Goal: Complete application form: Complete application form

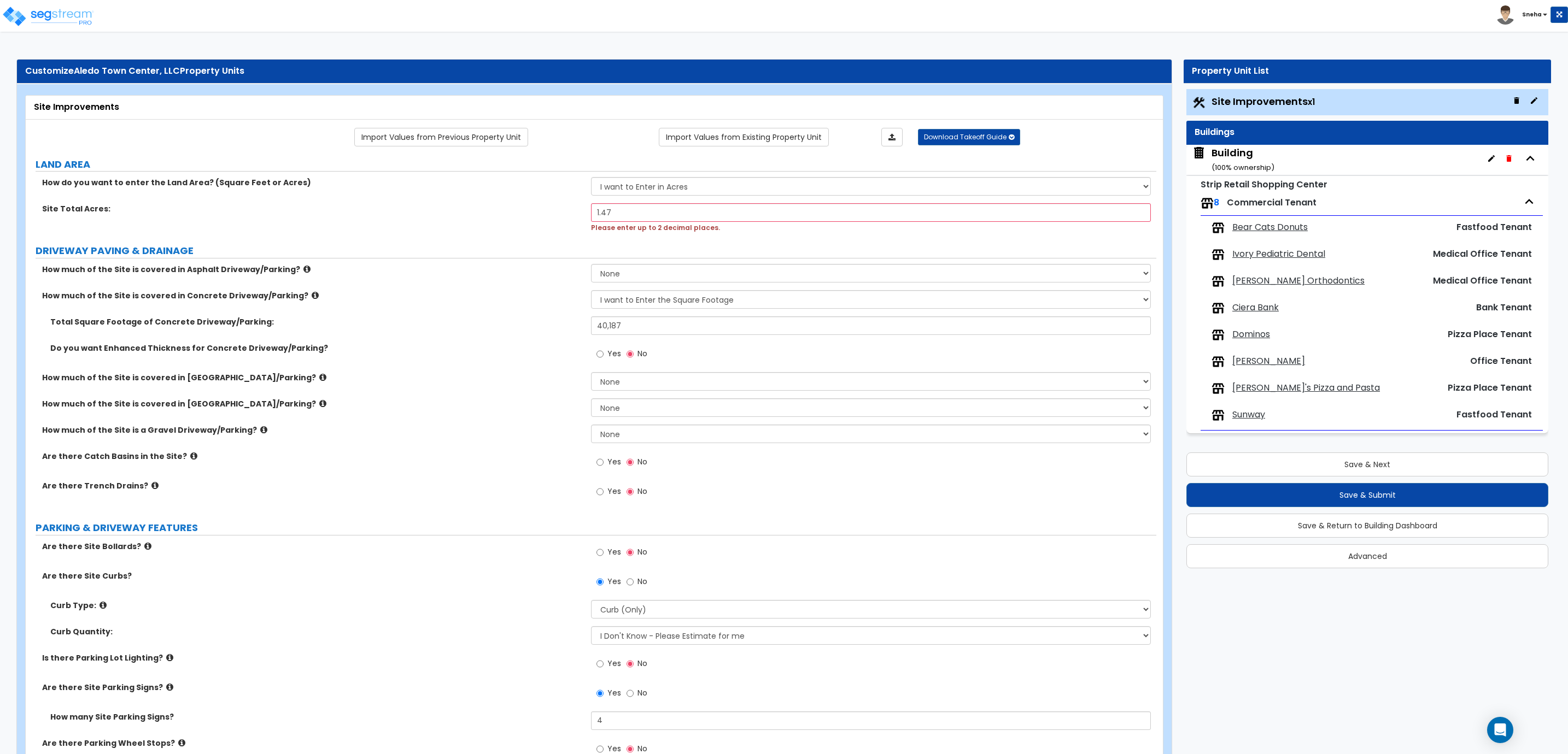
select select "2"
select select "1"
select select "2"
select select "1"
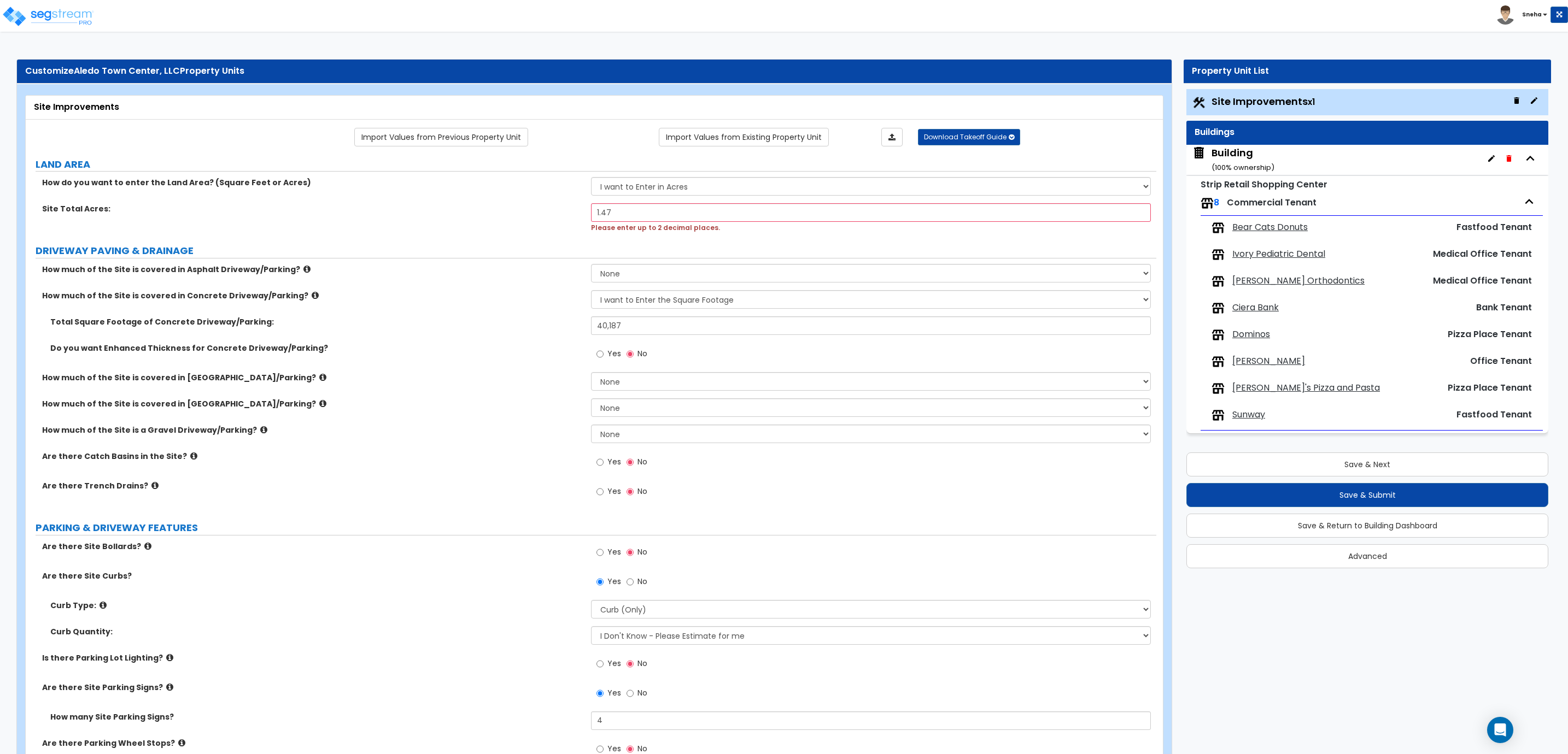
select select "1"
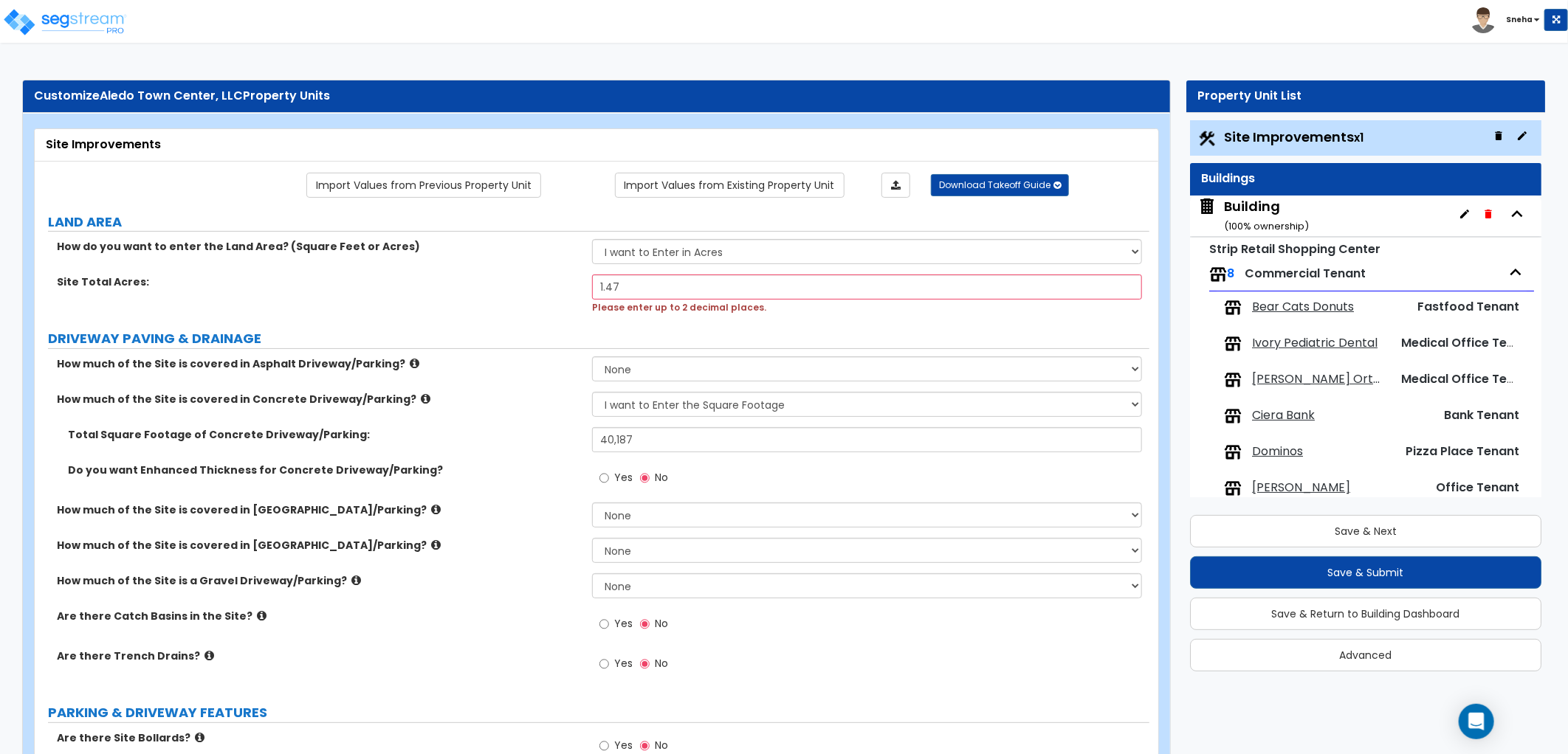
click at [563, 532] on div "How much of the Site is covered in [GEOGRAPHIC_DATA]/Parking? None I want to En…" at bounding box center [592, 520] width 1114 height 35
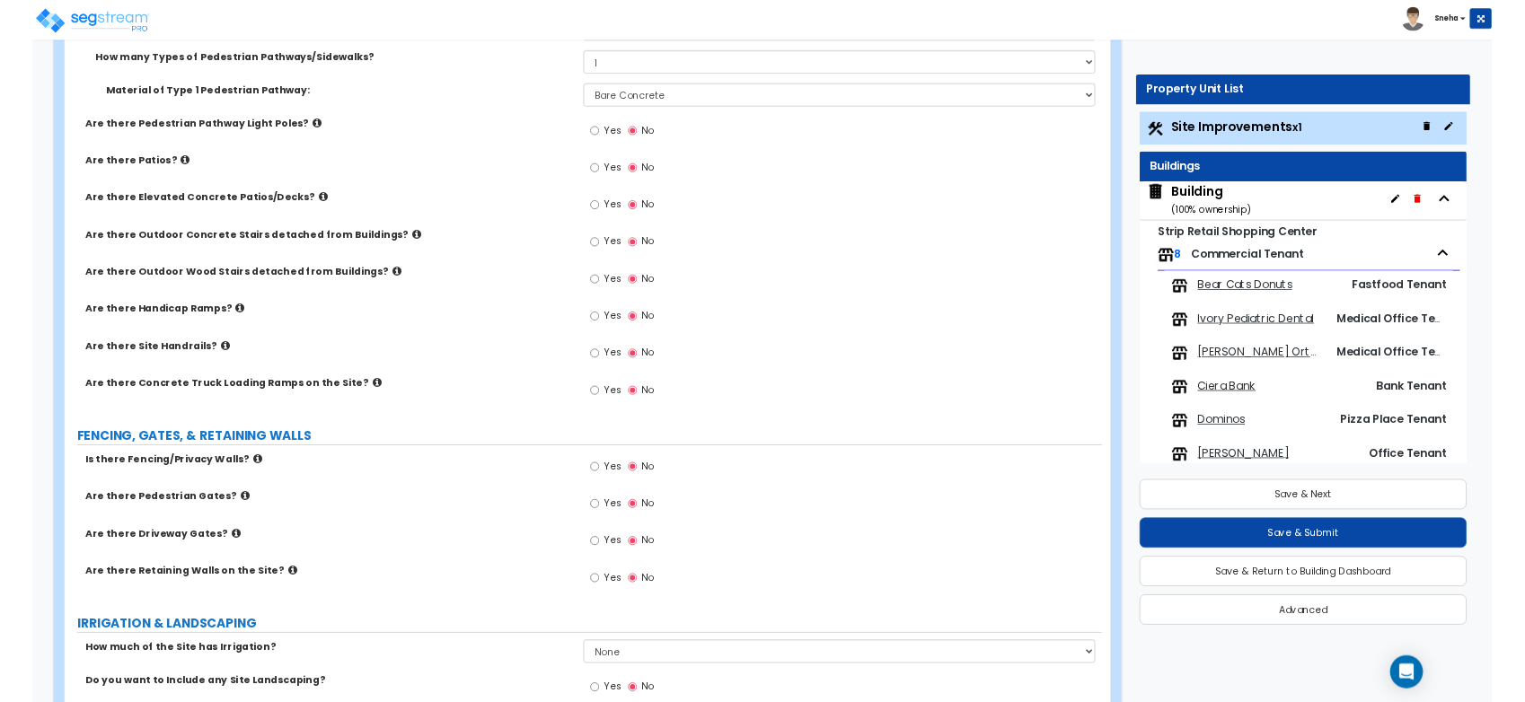
scroll to position [1996, 0]
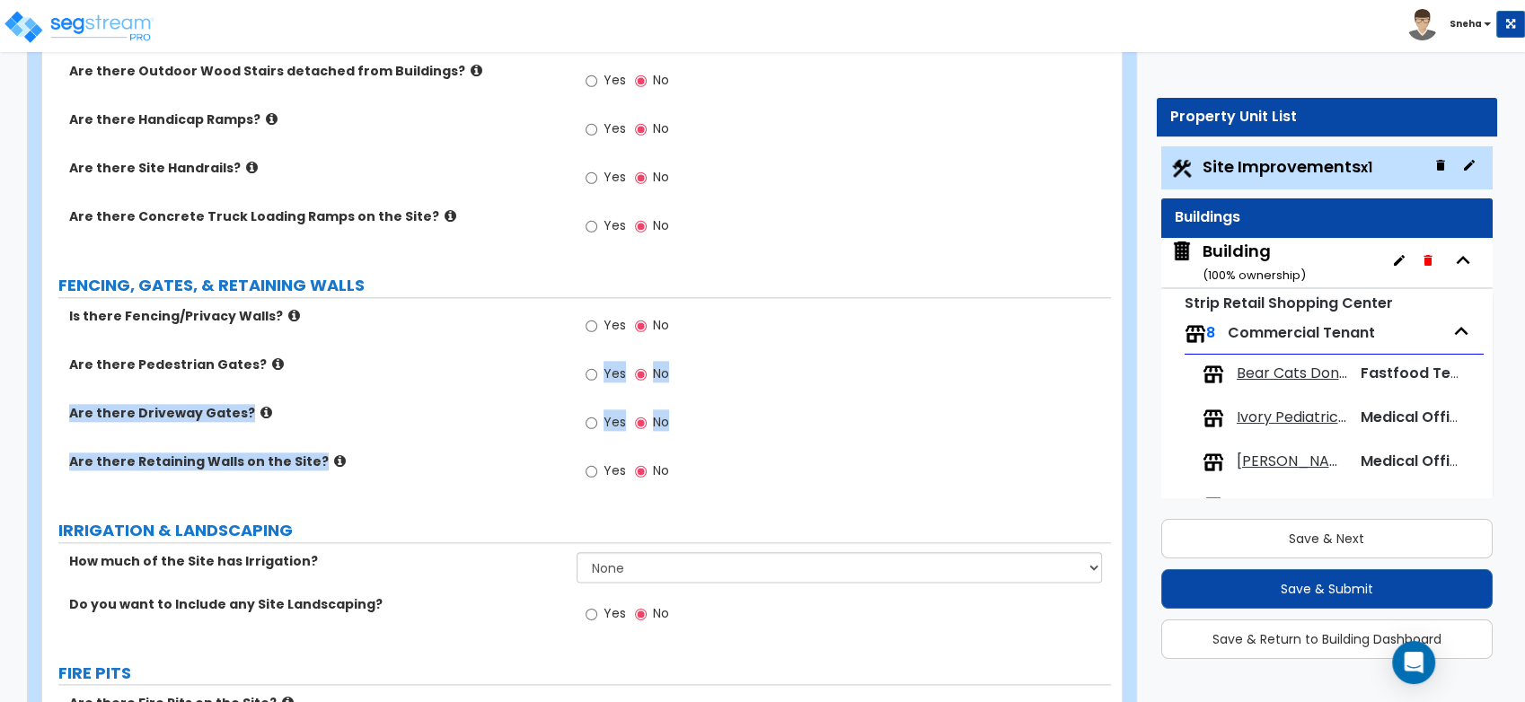
drag, startPoint x: 530, startPoint y: 361, endPoint x: 543, endPoint y: 489, distance: 128.3
click at [543, 489] on div "Is there Fencing/Privacy Walls? Yes No Are there Pedestrian Gates? Yes No Are t…" at bounding box center [577, 404] width 1042 height 194
drag, startPoint x: 543, startPoint y: 489, endPoint x: 421, endPoint y: 374, distance: 167.7
click at [417, 372] on label "Are there Pedestrian Gates?" at bounding box center [316, 365] width 494 height 18
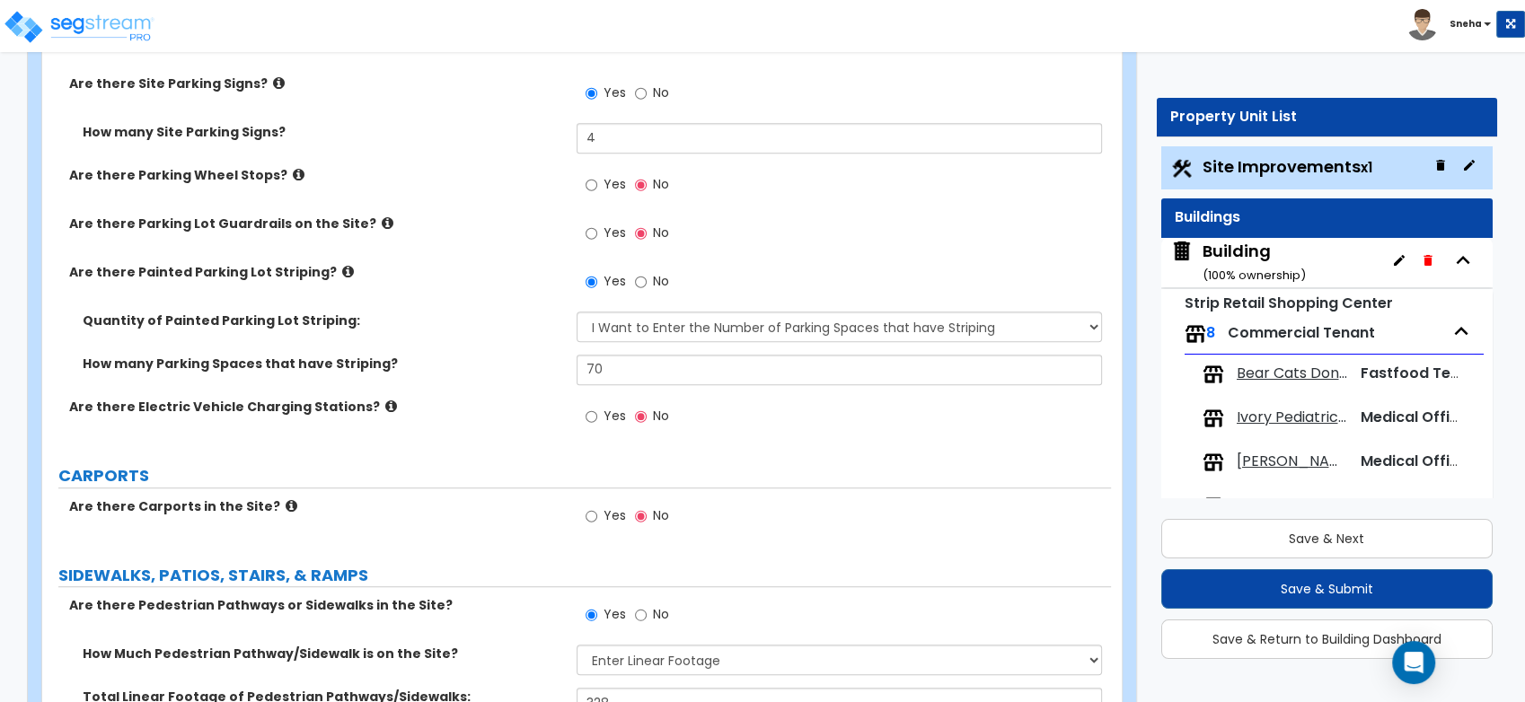
scroll to position [998, 0]
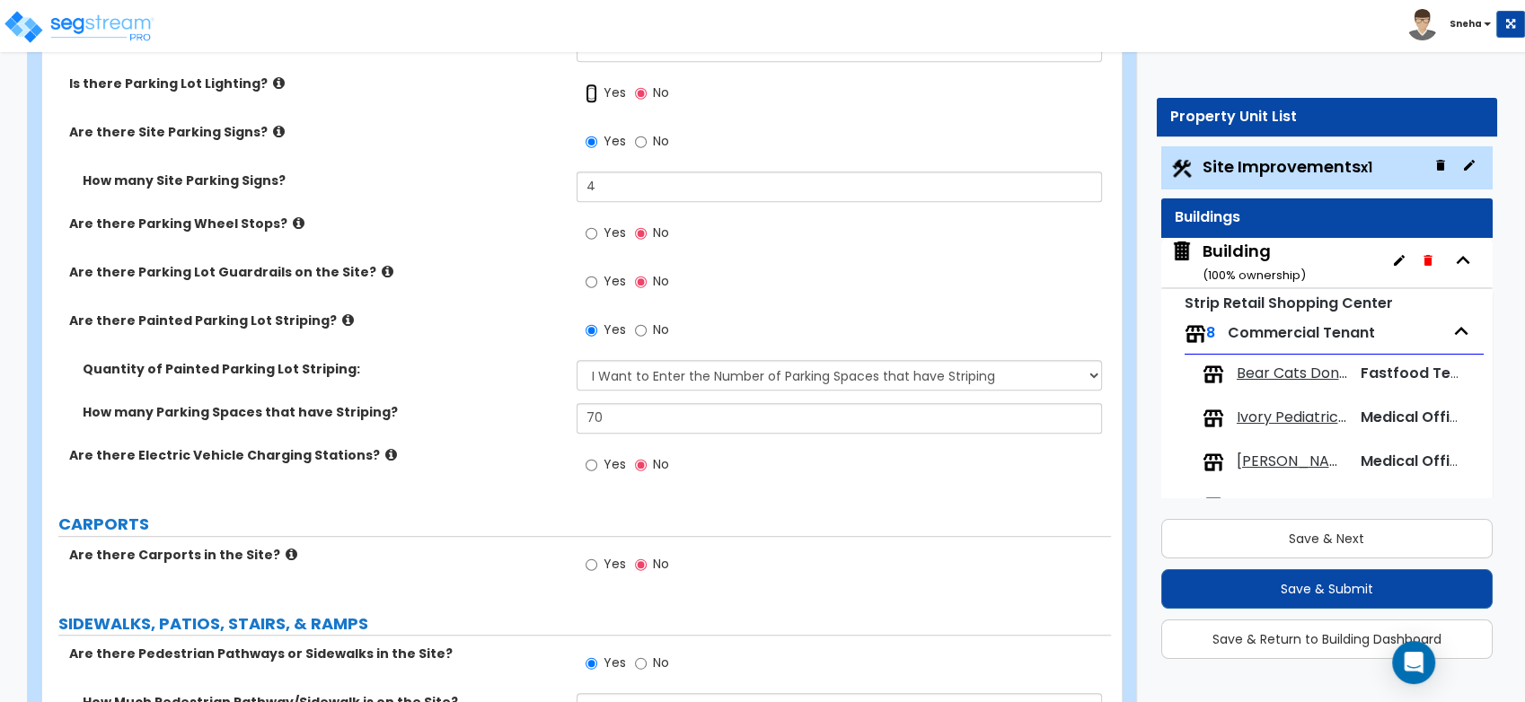
click at [595, 90] on input "Yes" at bounding box center [592, 94] width 12 height 20
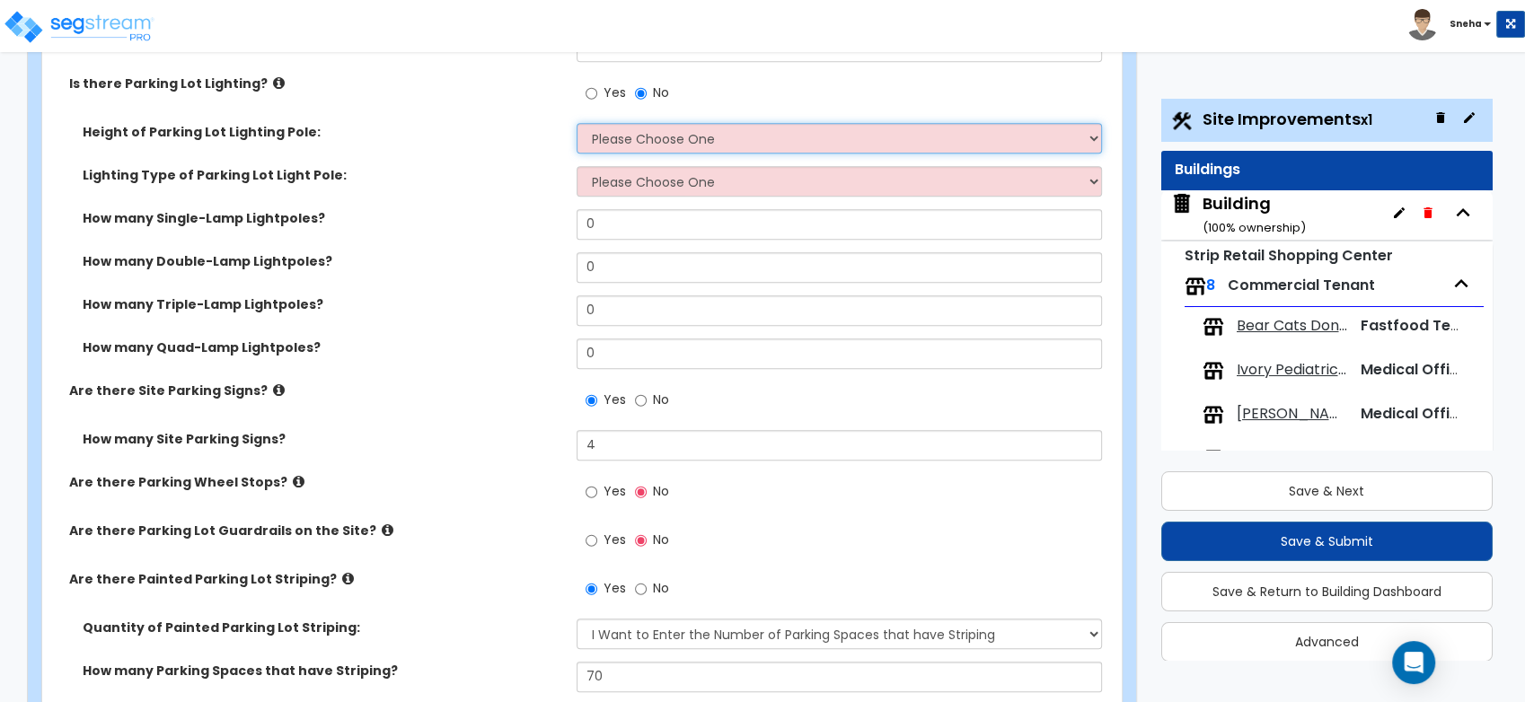
click at [625, 140] on select "Please Choose One 20' high 30' high 40' high" at bounding box center [839, 138] width 525 height 31
click at [577, 123] on select "Please Choose One 20' high 30' high 40' high" at bounding box center [839, 138] width 525 height 31
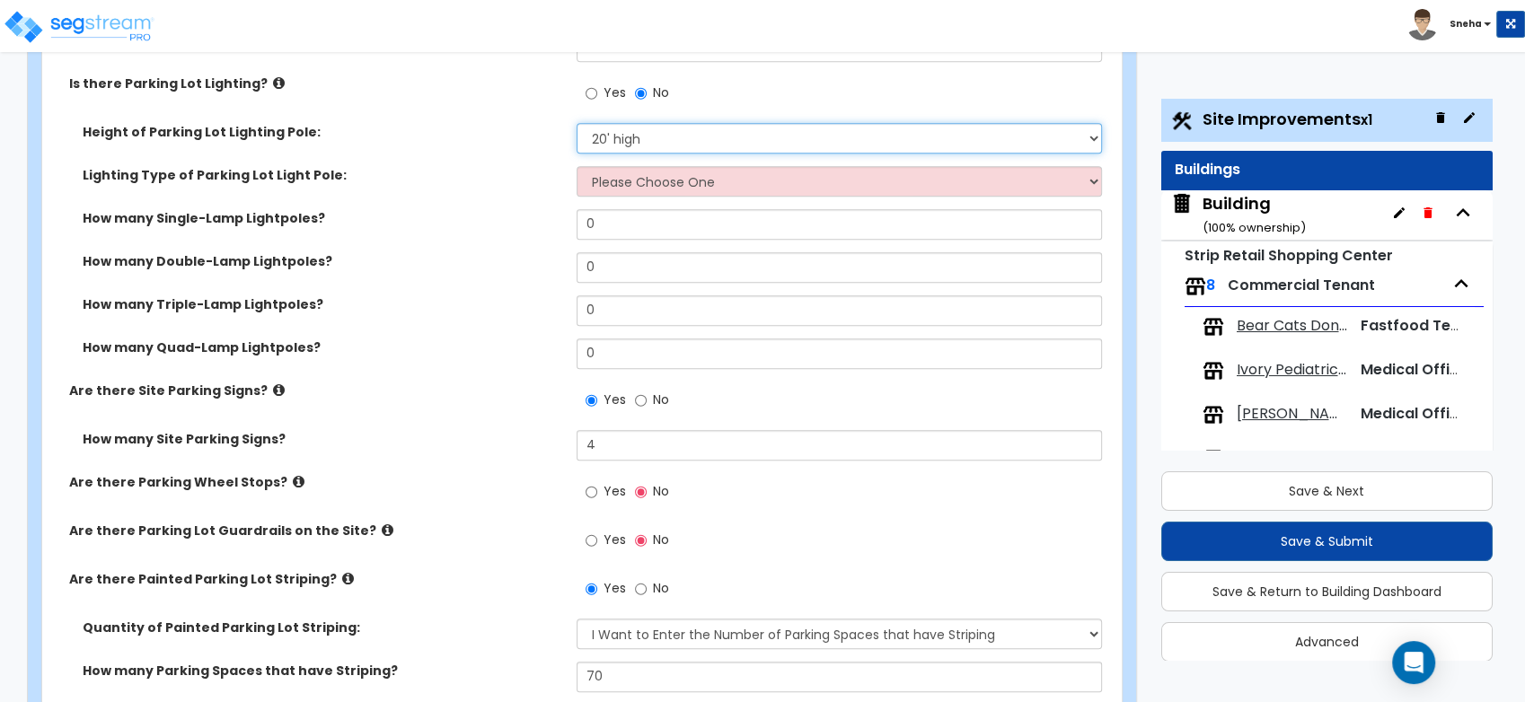
click at [824, 146] on select "Please Choose One 20' high 30' high 40' high" at bounding box center [839, 138] width 525 height 31
select select "2"
click at [577, 123] on select "Please Choose One 20' high 30' high 40' high" at bounding box center [839, 138] width 525 height 31
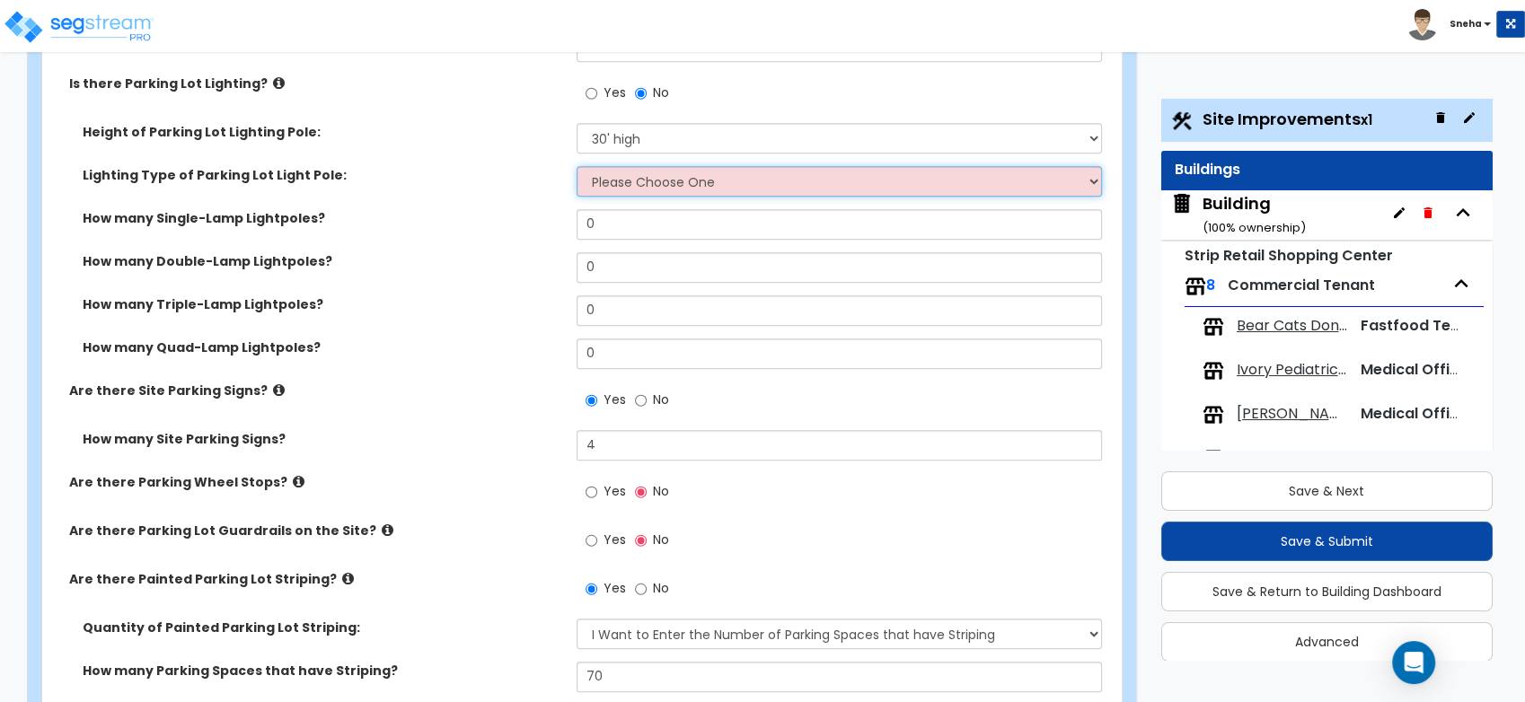
click at [683, 186] on select "Please Choose One LED Metal Halide High Pressure Sodium Please Choose for me" at bounding box center [839, 181] width 525 height 31
select select "1"
click at [577, 166] on select "Please Choose One LED Metal Halide High Pressure Sodium Please Choose for me" at bounding box center [839, 181] width 525 height 31
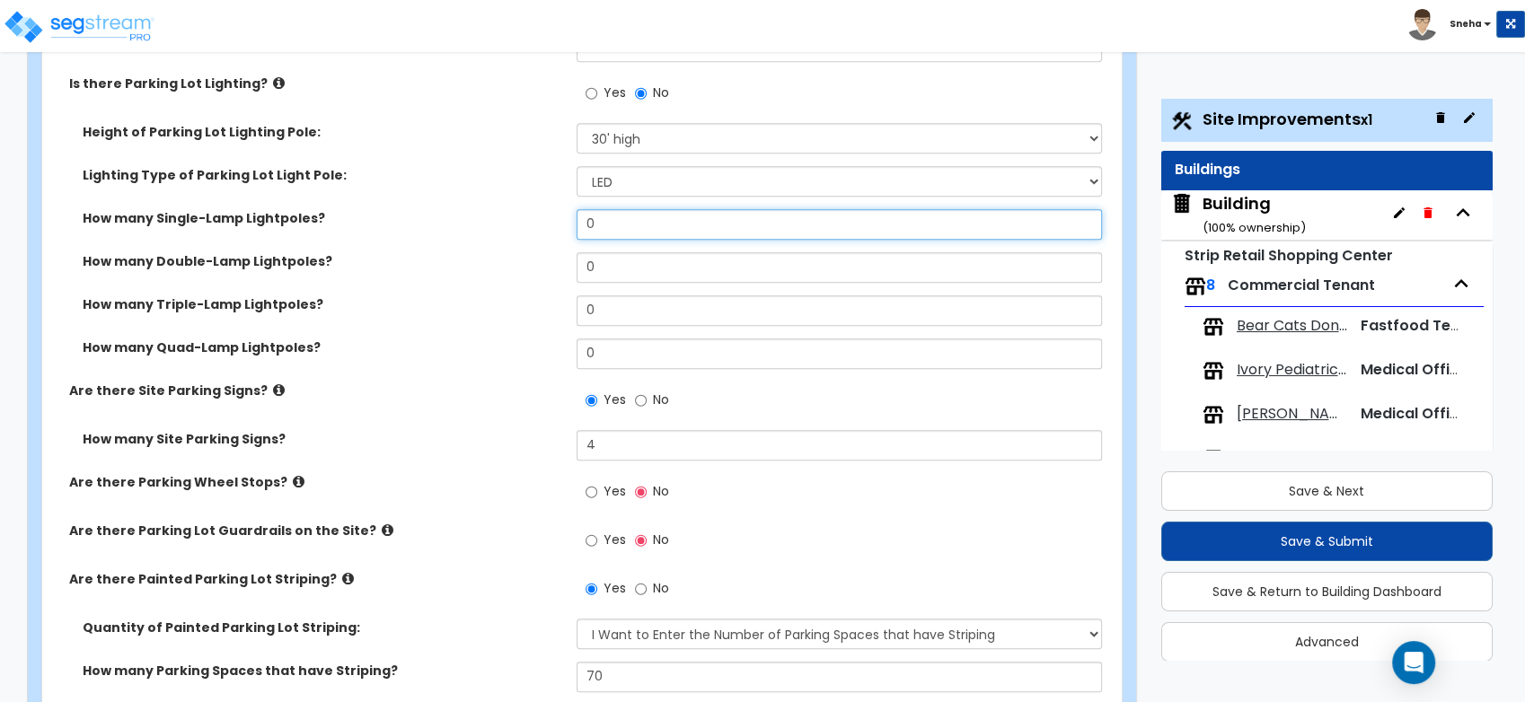
drag, startPoint x: 648, startPoint y: 226, endPoint x: 564, endPoint y: 231, distance: 83.7
click at [564, 231] on div "How many Single-Lamp Lightpoles? 0" at bounding box center [576, 230] width 1069 height 43
type input "2"
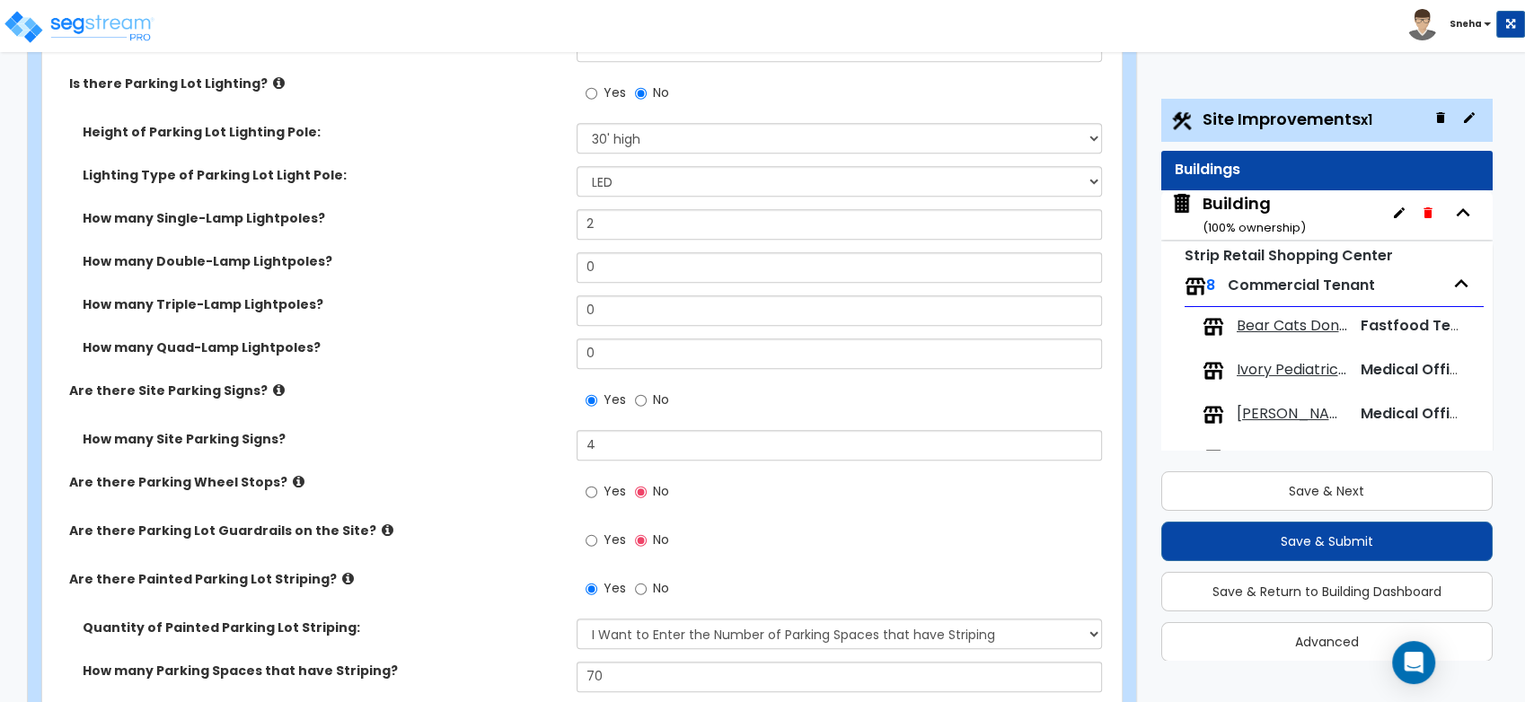
click at [564, 231] on div "How many Single-Lamp Lightpoles? 2" at bounding box center [576, 230] width 1069 height 43
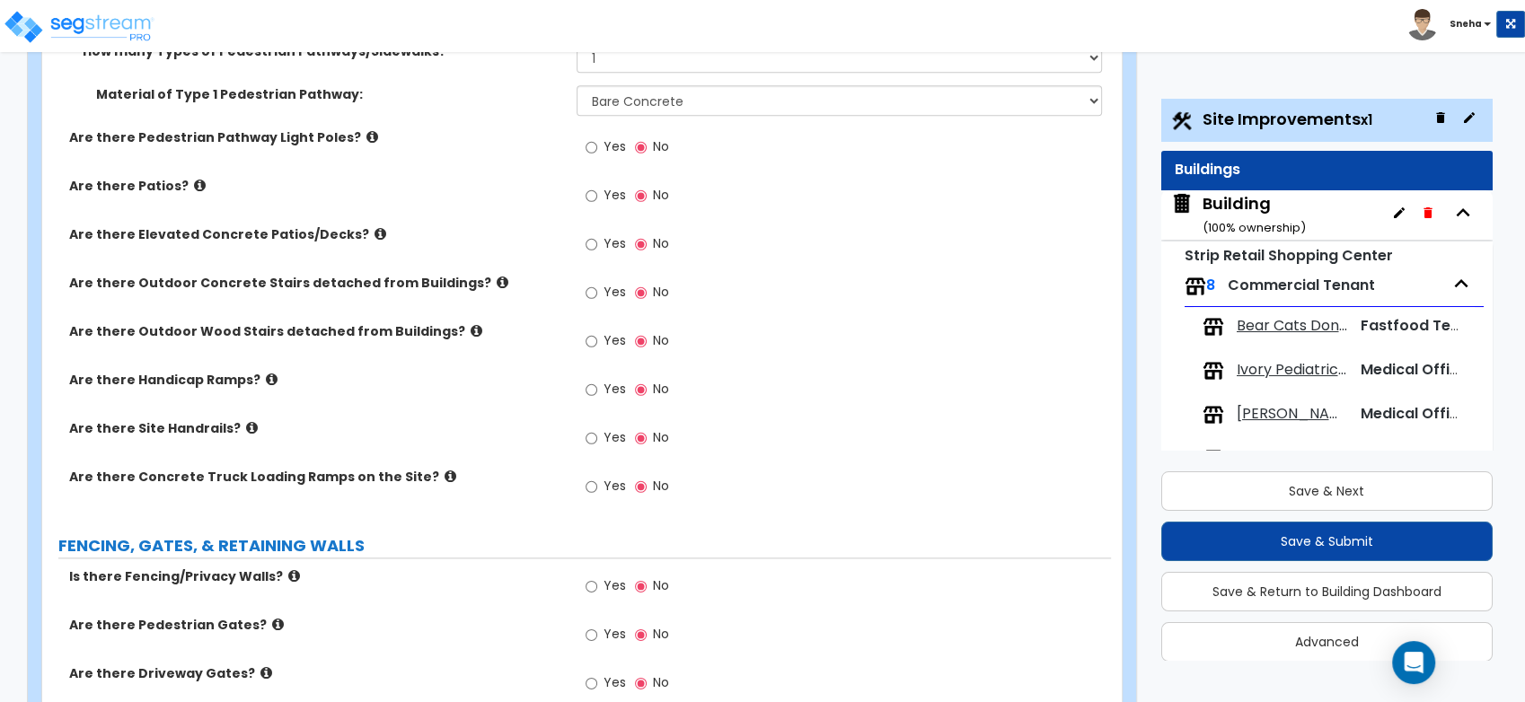
scroll to position [1996, 0]
click at [194, 181] on icon at bounding box center [200, 183] width 12 height 13
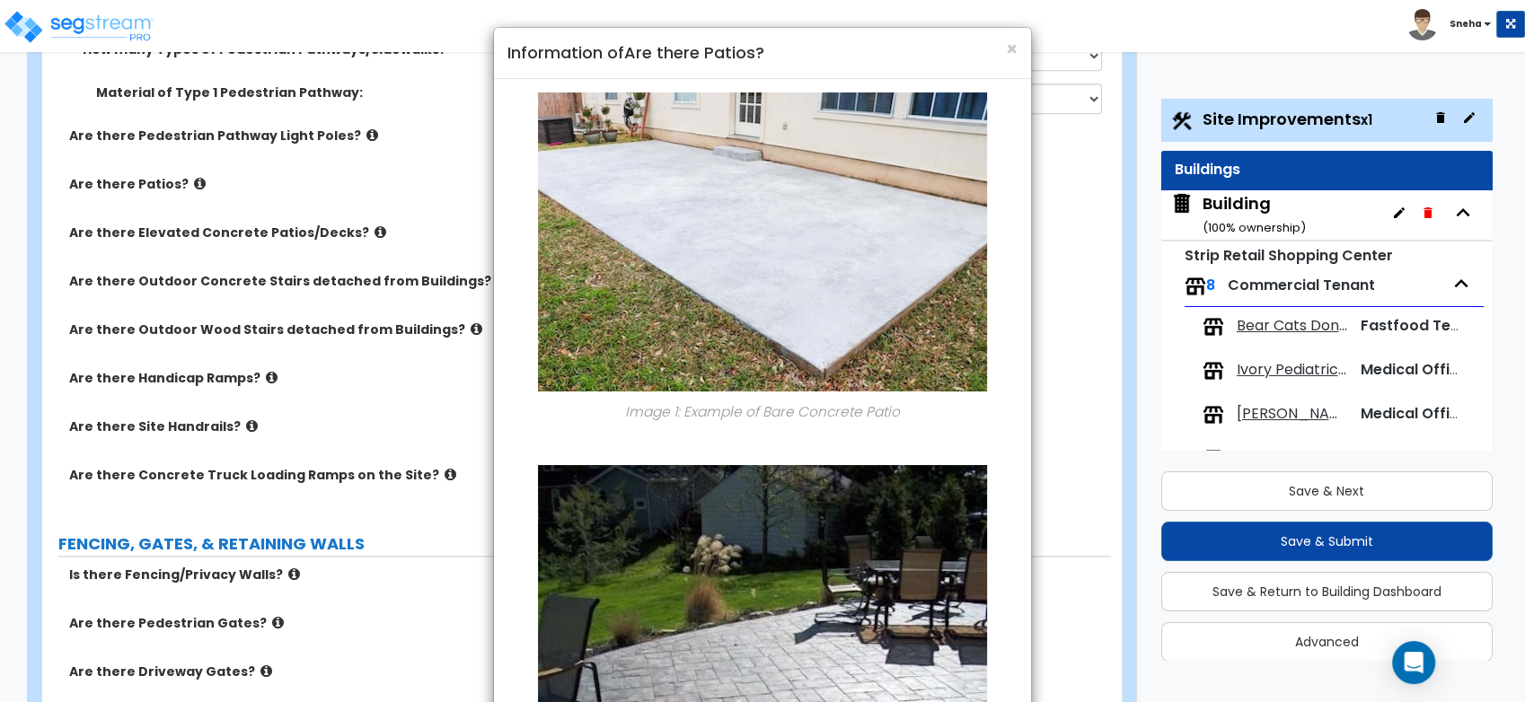
click at [189, 181] on div "× Information of Are there Patios? Image 1: Example of Bare Concrete Patio Imag…" at bounding box center [762, 351] width 1525 height 702
click at [253, 171] on div "× Information of Are there Patios? Image 1: Example of Bare Concrete Patio Imag…" at bounding box center [762, 351] width 1525 height 702
click at [254, 171] on div "× Information of Are there Patios? Image 1: Example of Bare Concrete Patio Imag…" at bounding box center [762, 351] width 1525 height 702
click at [1017, 40] on span "×" at bounding box center [1012, 49] width 12 height 26
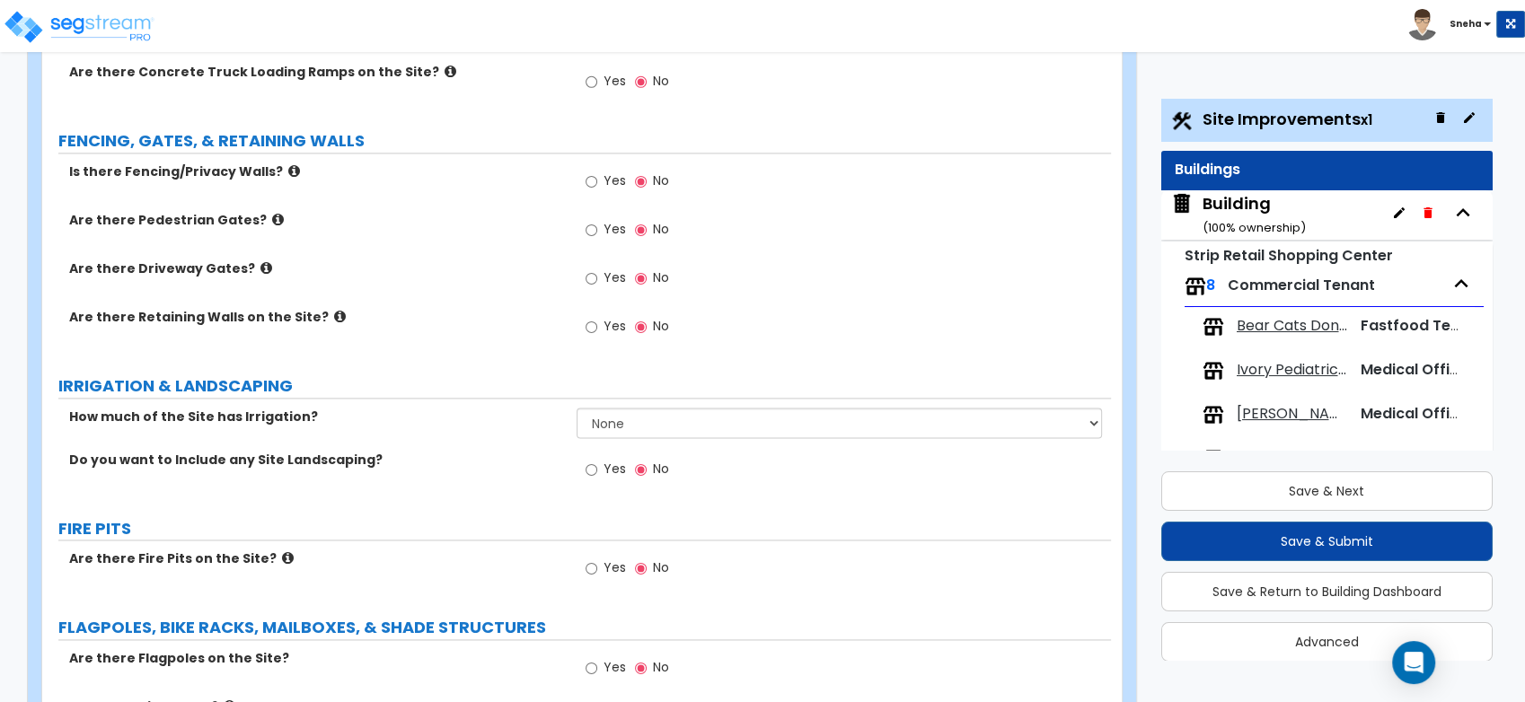
scroll to position [2295, 0]
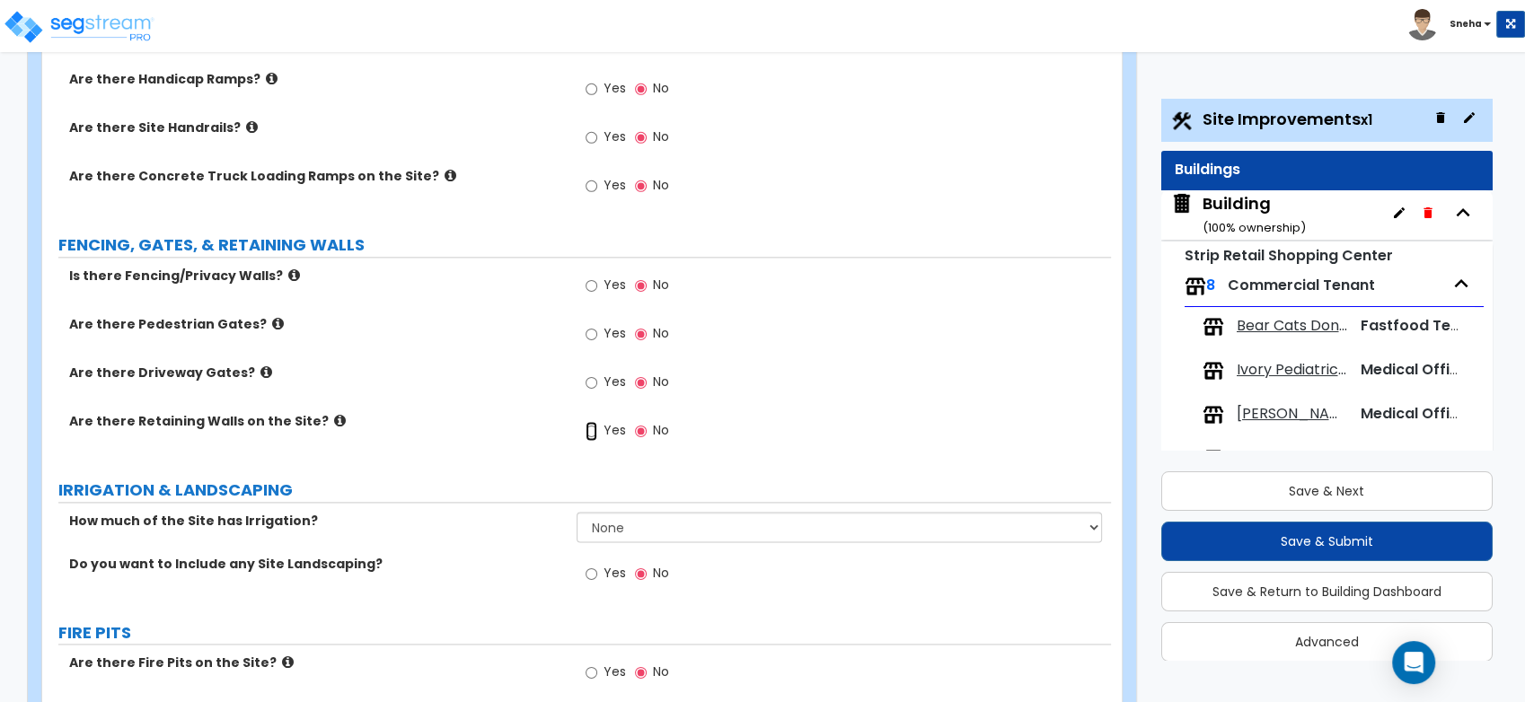
click at [593, 423] on input "Yes" at bounding box center [592, 431] width 12 height 20
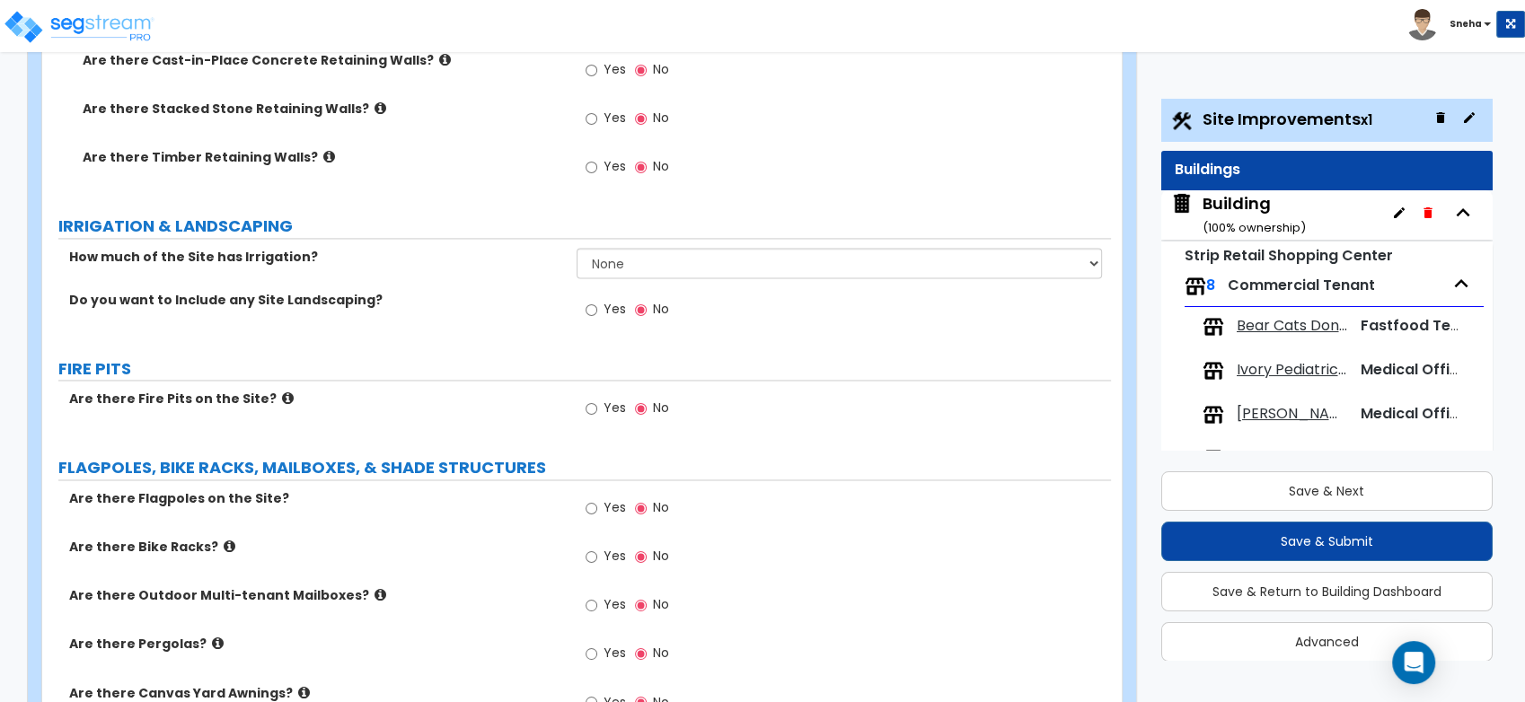
scroll to position [2695, 0]
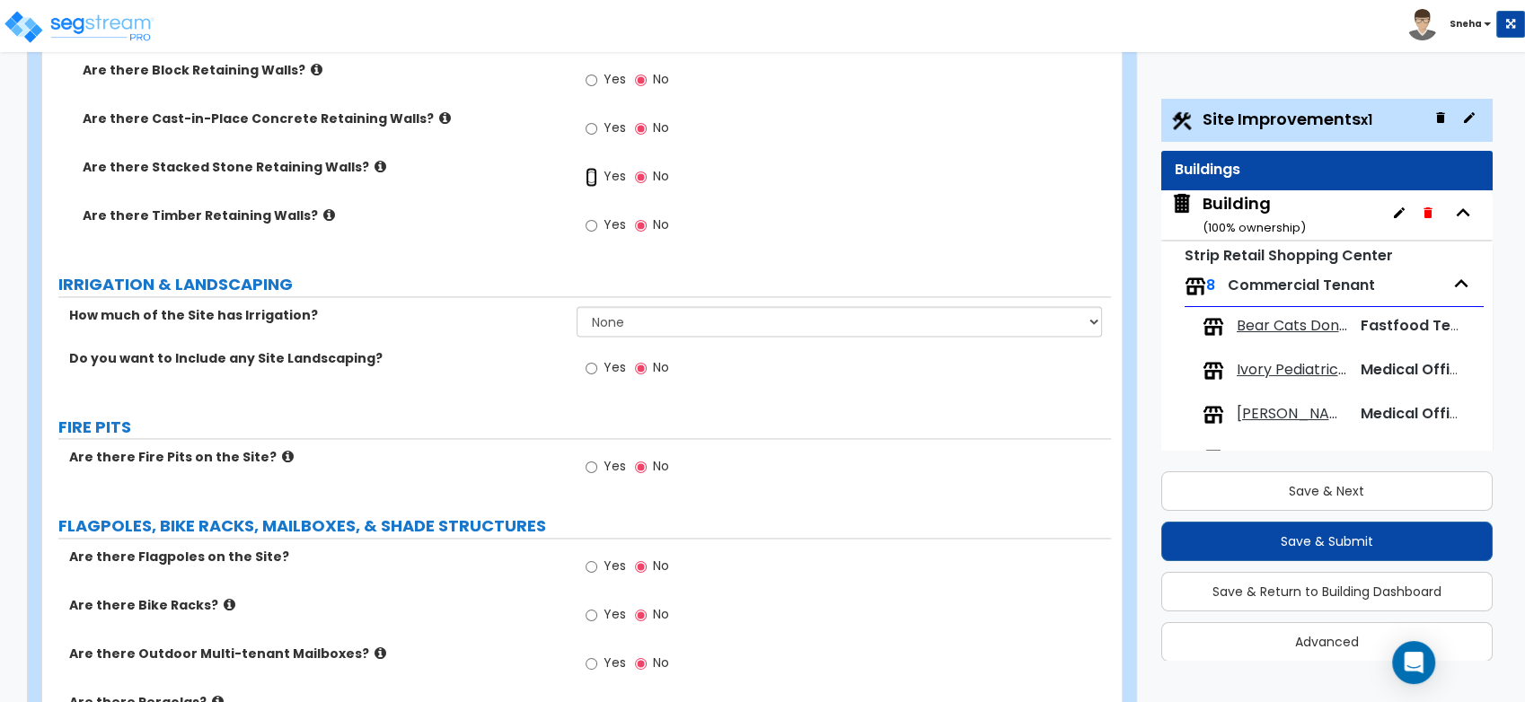
click at [594, 173] on input "Yes" at bounding box center [592, 177] width 12 height 20
radio input "true"
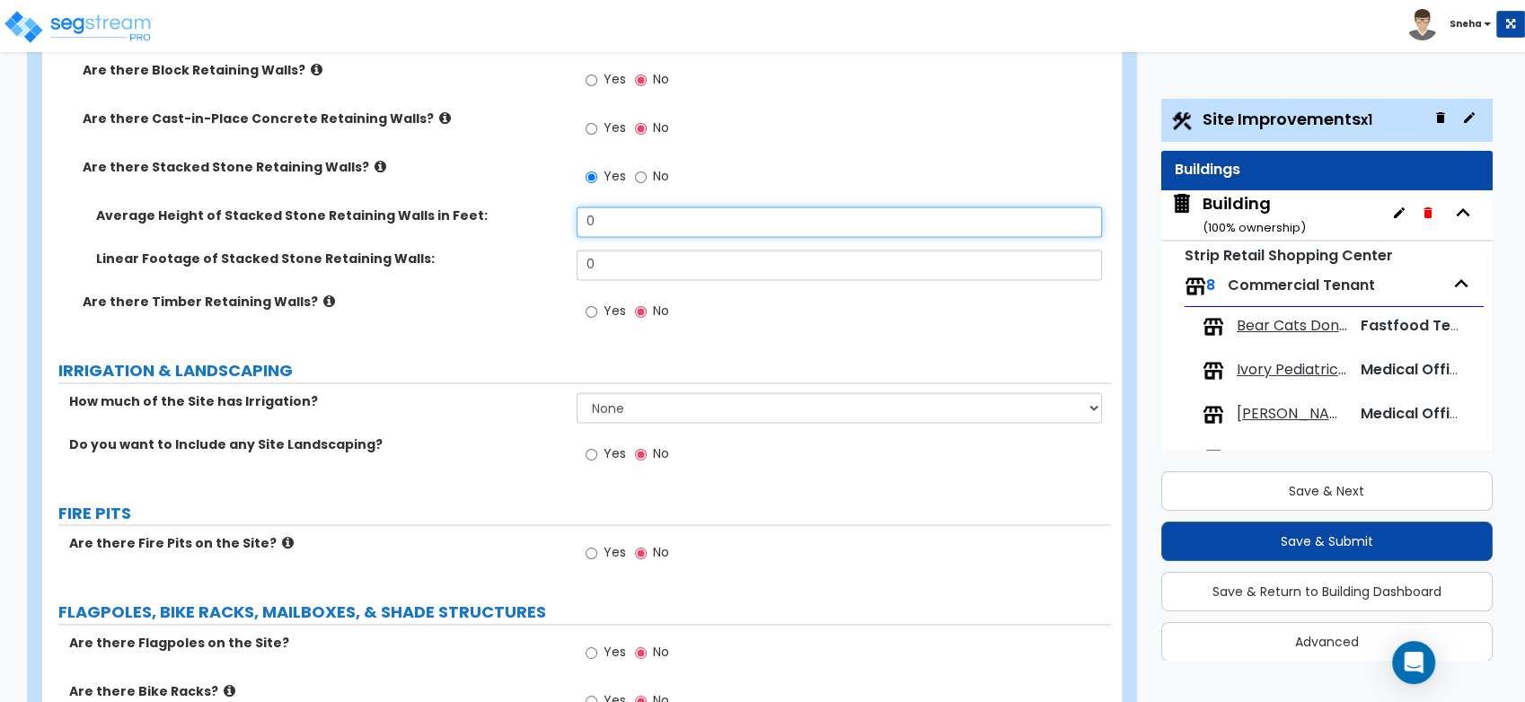
drag, startPoint x: 606, startPoint y: 221, endPoint x: 517, endPoint y: 238, distance: 90.5
click at [517, 238] on div "Average Height of Stacked Stone Retaining Walls in Feet: 0" at bounding box center [576, 228] width 1069 height 43
type input "4"
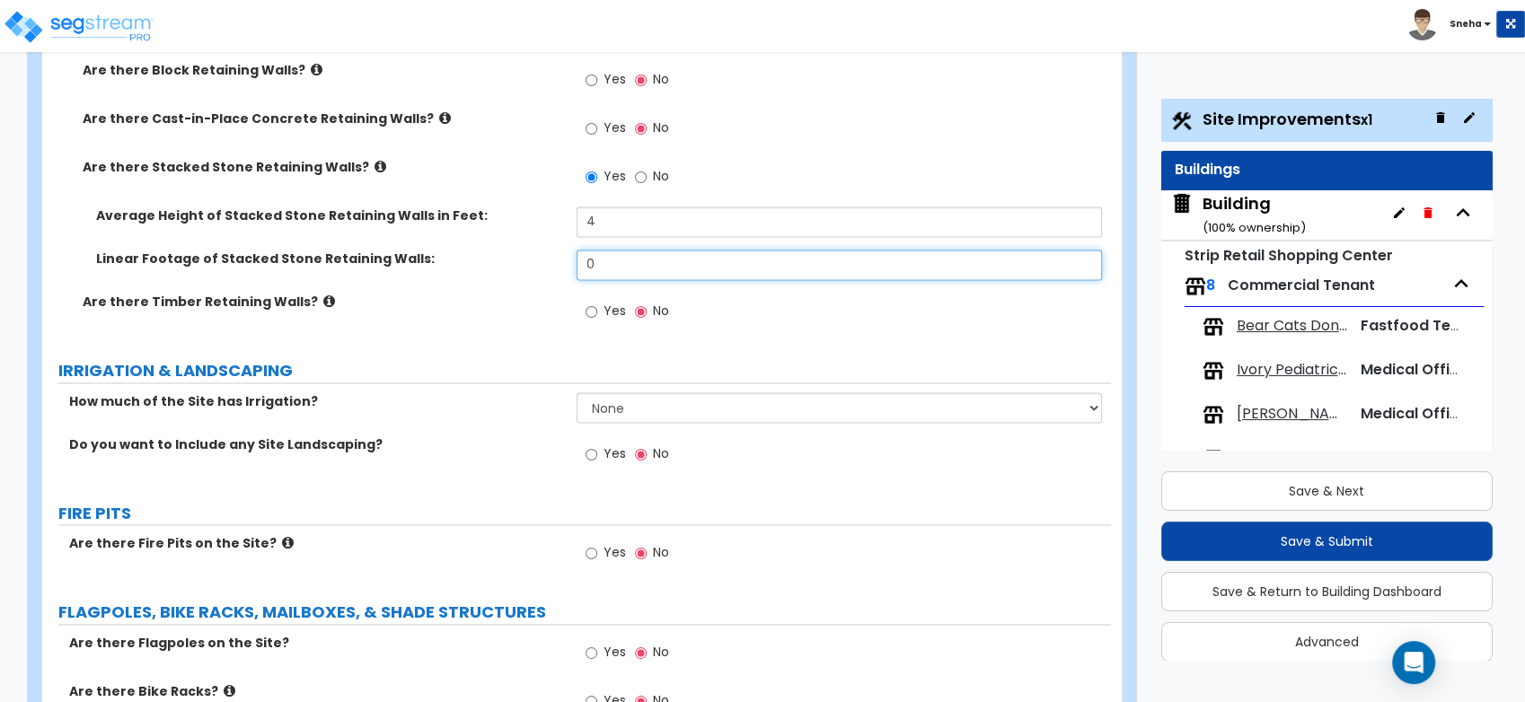
drag, startPoint x: 616, startPoint y: 255, endPoint x: 539, endPoint y: 272, distance: 79.1
click at [539, 272] on div "Linear Footage of Stacked Stone Retaining Walls: 0" at bounding box center [576, 271] width 1069 height 43
type input "404"
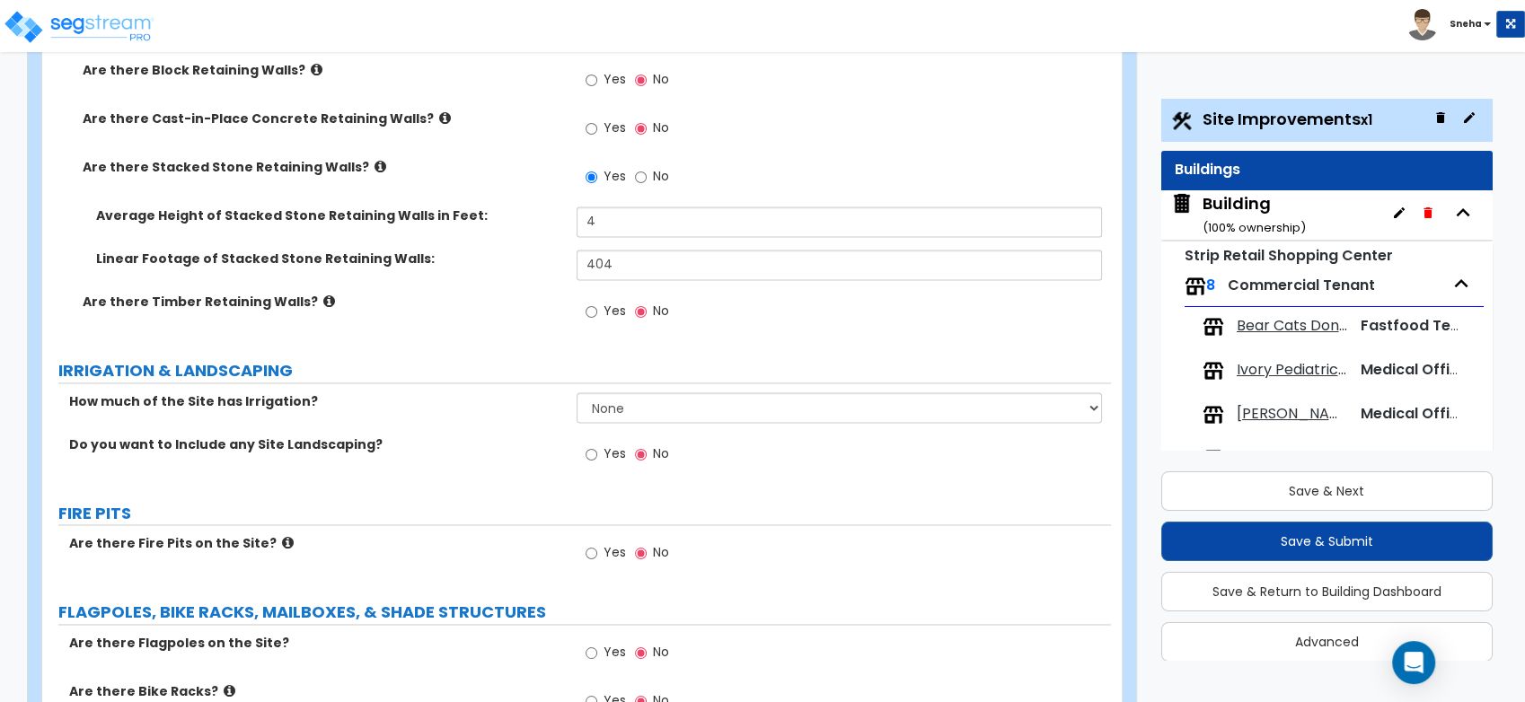
click at [539, 272] on div "Linear Footage of Stacked Stone Retaining Walls: 404" at bounding box center [576, 271] width 1069 height 43
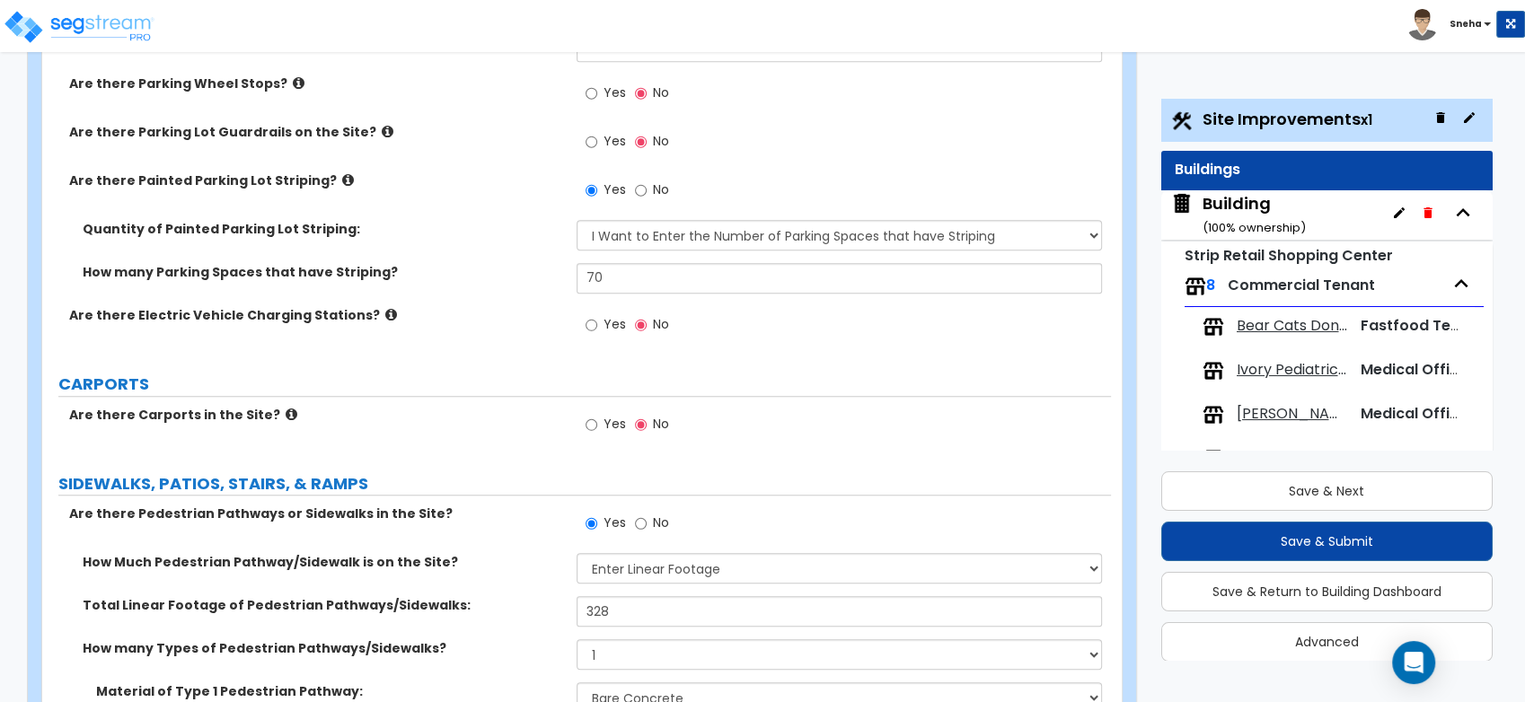
scroll to position [1098, 0]
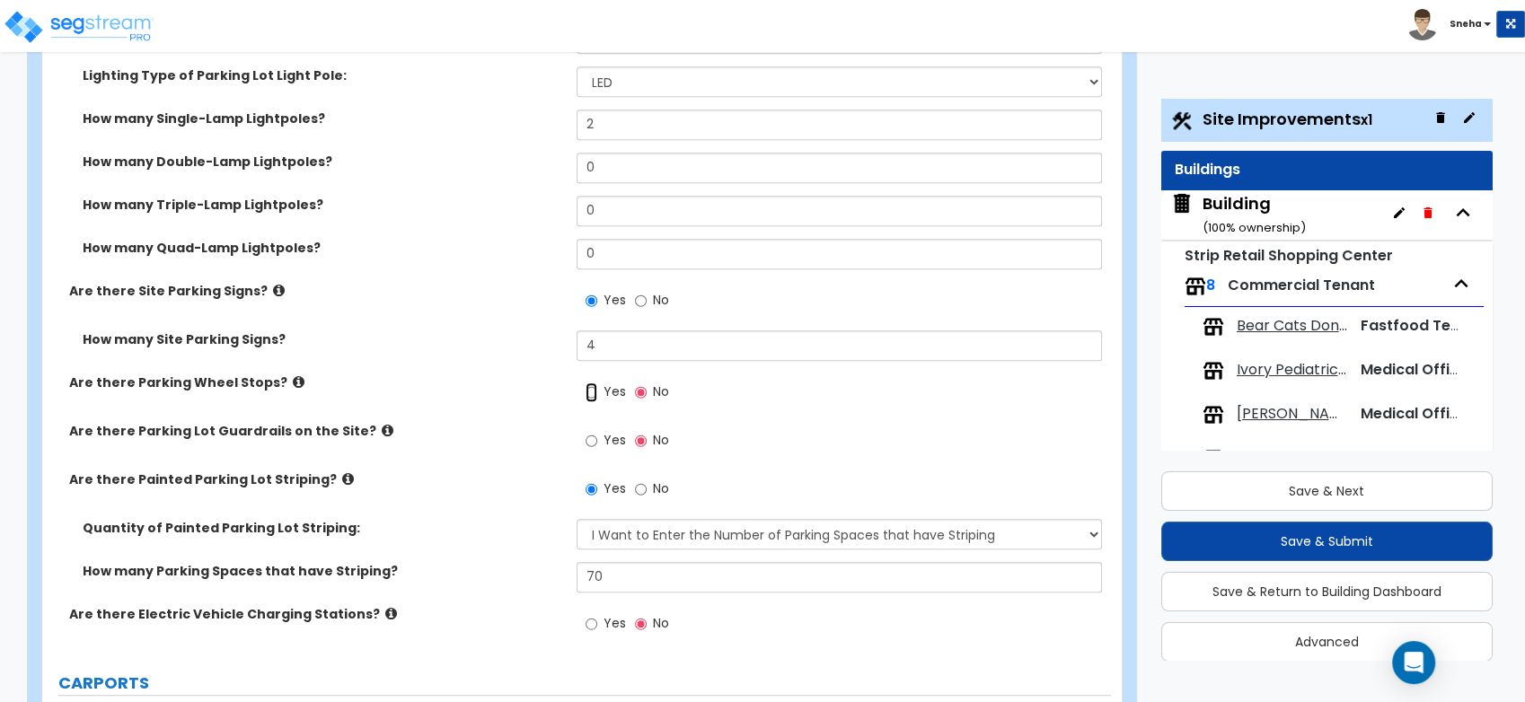
click at [587, 390] on input "Yes" at bounding box center [592, 393] width 12 height 20
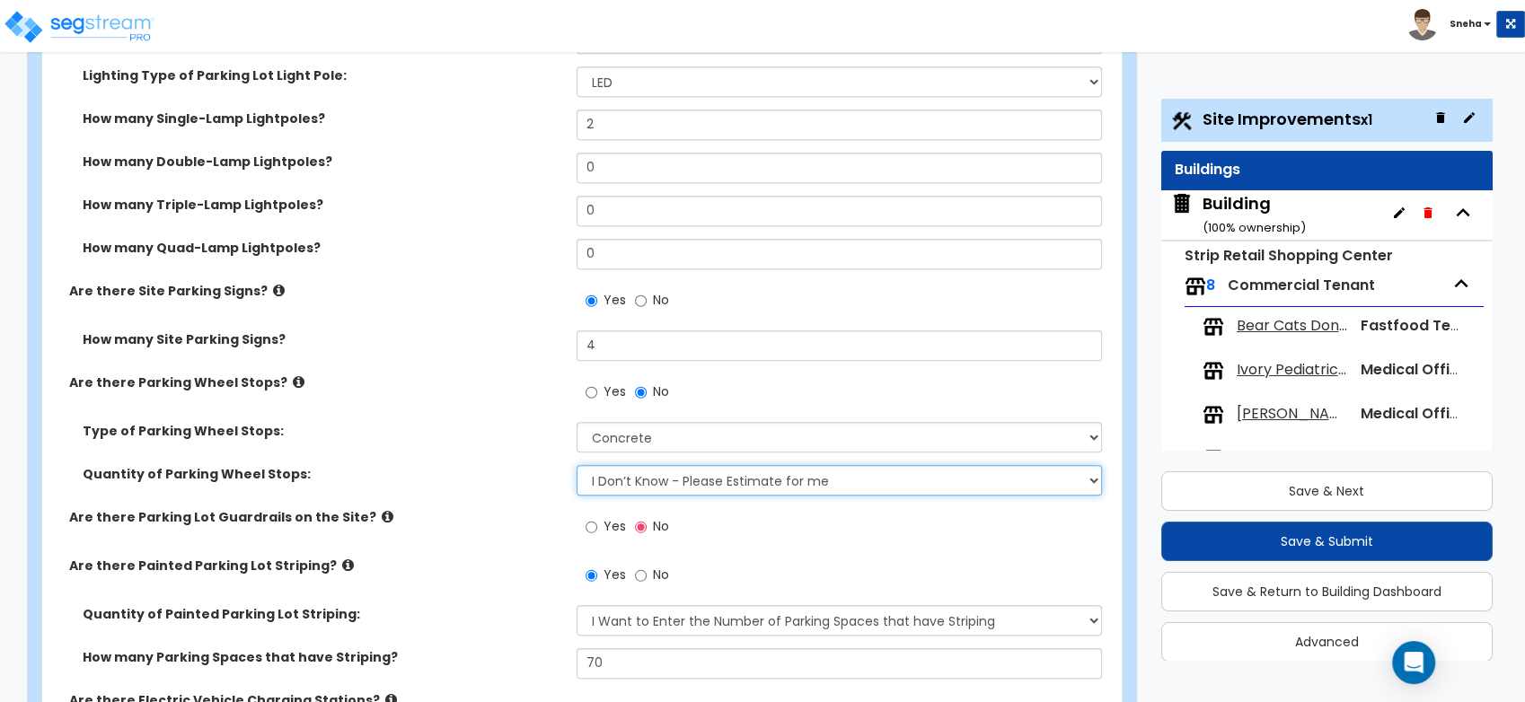
click at [625, 489] on select "I Don’t Know - Please Estimate for me I Want to Enter the Number of Wheel Stops" at bounding box center [839, 480] width 525 height 31
select select "1"
click at [577, 465] on select "I Don’t Know - Please Estimate for me I Want to Enter the Number of Wheel Stops" at bounding box center [839, 480] width 525 height 31
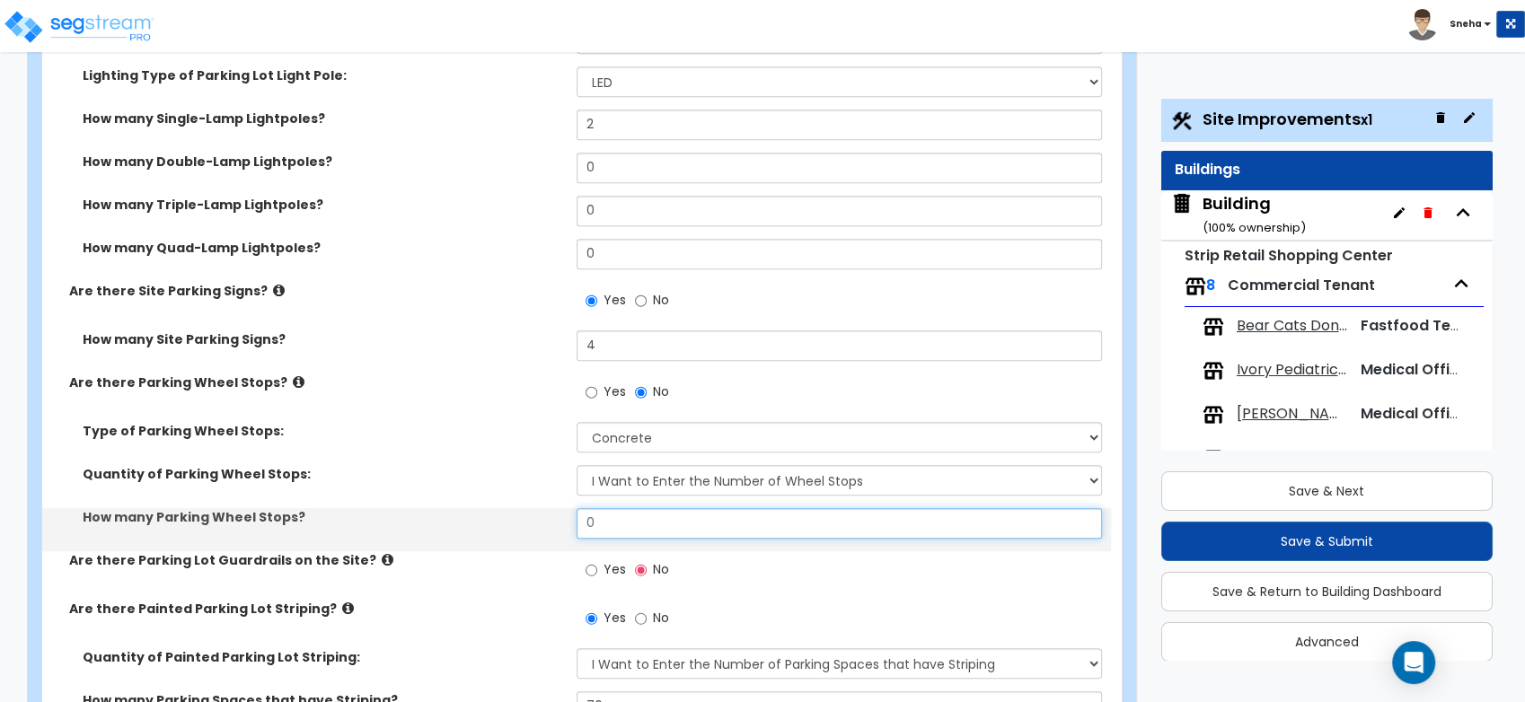
drag, startPoint x: 579, startPoint y: 517, endPoint x: 510, endPoint y: 513, distance: 69.3
click at [510, 513] on div "How many Parking Wheel Stops? 0" at bounding box center [576, 529] width 1069 height 43
type input "8"
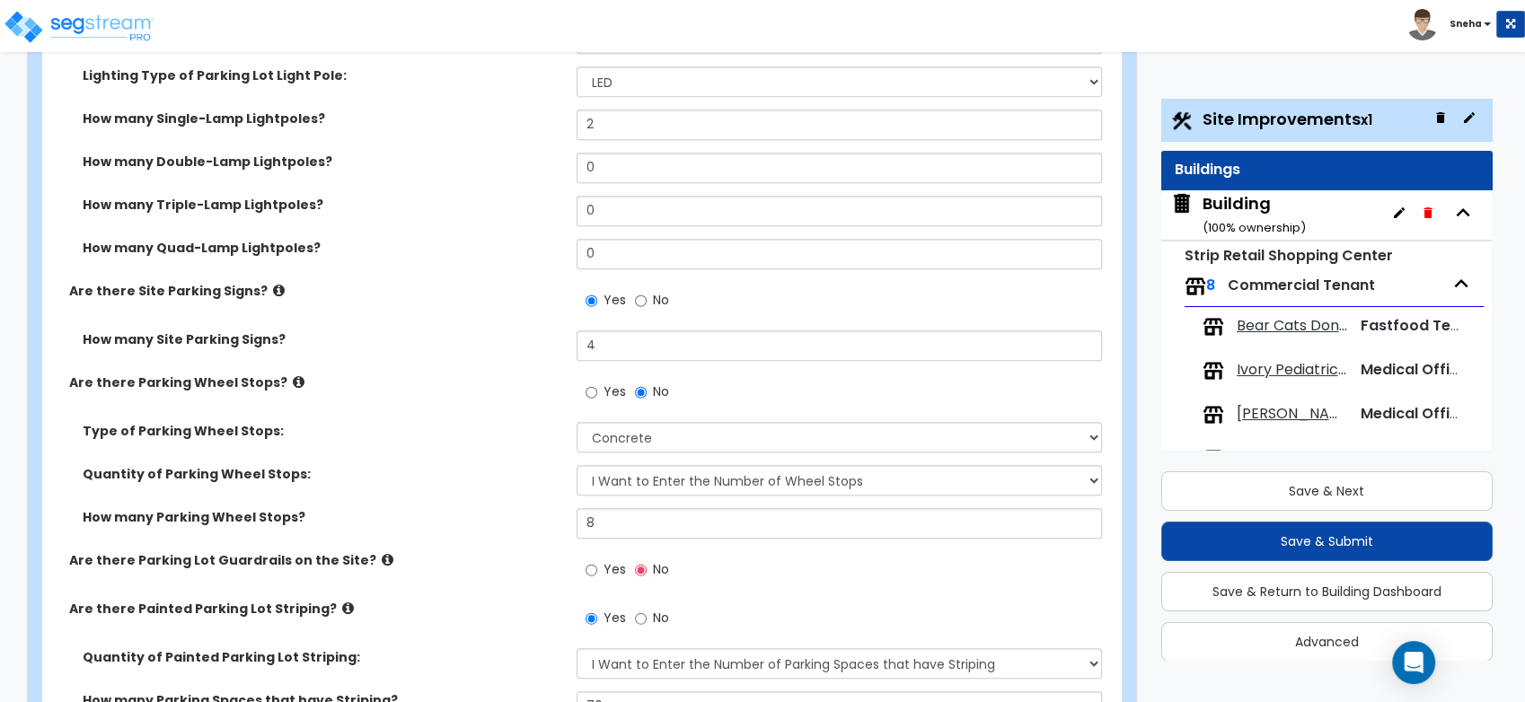
click at [507, 513] on label "How many Parking Wheel Stops?" at bounding box center [323, 517] width 481 height 18
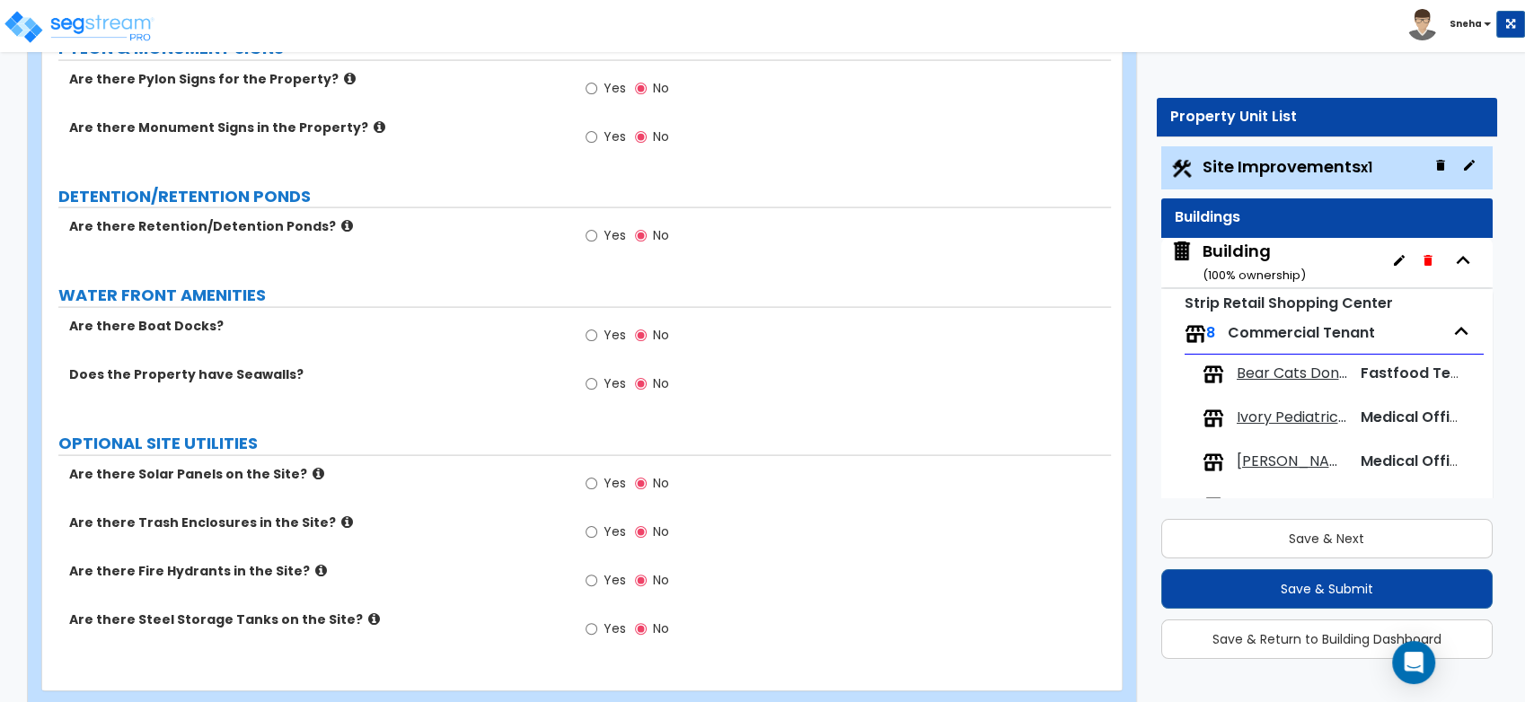
scroll to position [3767, 0]
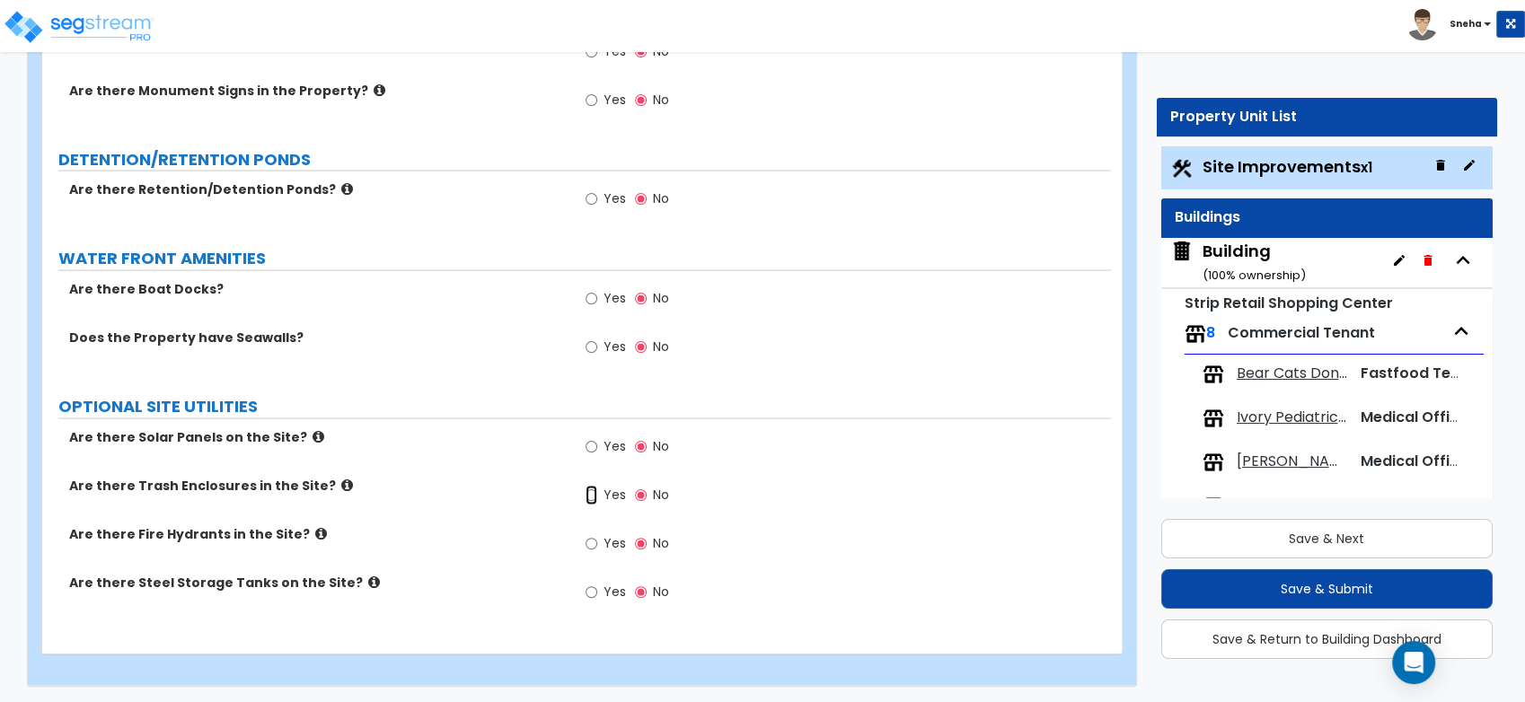
click at [595, 496] on input "Yes" at bounding box center [592, 496] width 12 height 20
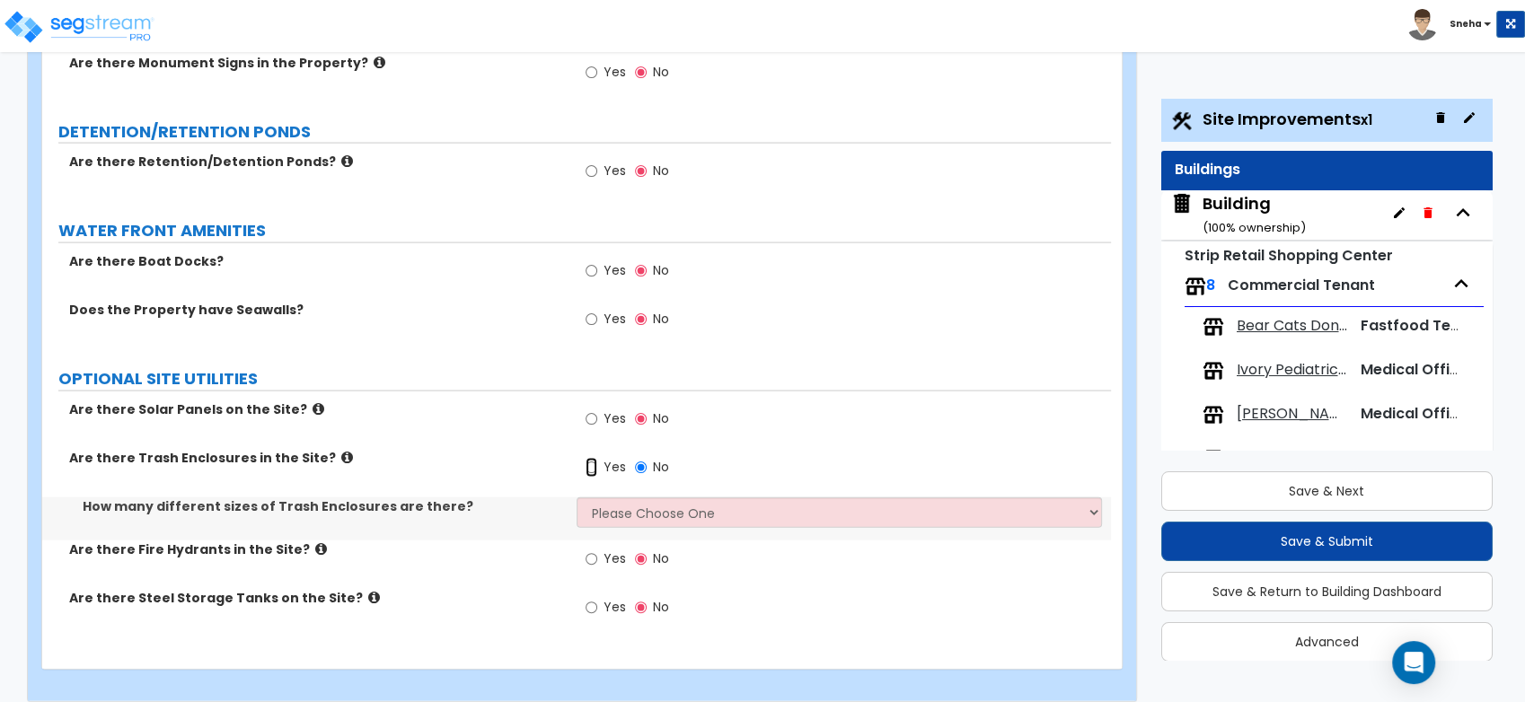
scroll to position [3810, 0]
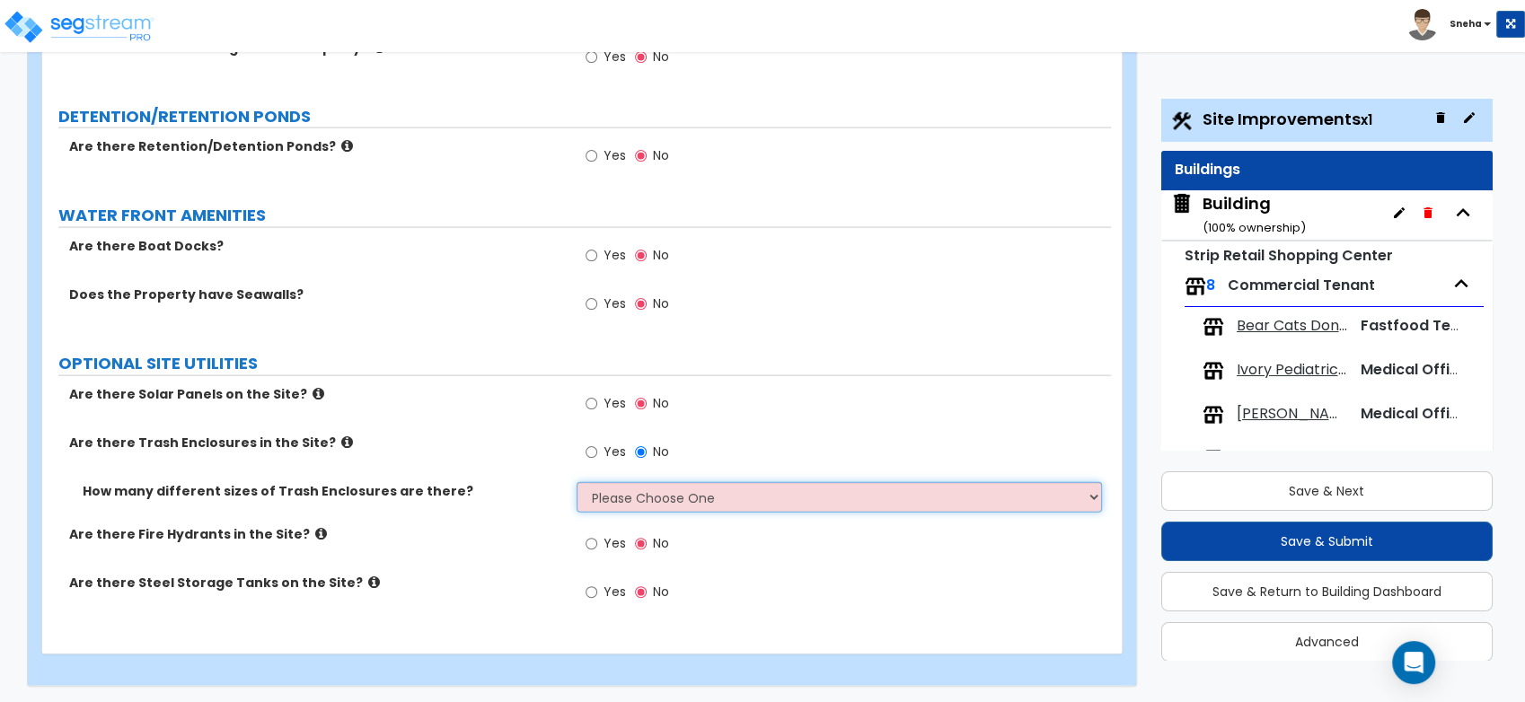
drag, startPoint x: 591, startPoint y: 497, endPoint x: 591, endPoint y: 510, distance: 13.5
click at [591, 497] on select "Please Choose One 1 2 3" at bounding box center [839, 497] width 525 height 31
select select "1"
click at [577, 482] on select "Please Choose One 1 2 3" at bounding box center [839, 497] width 525 height 31
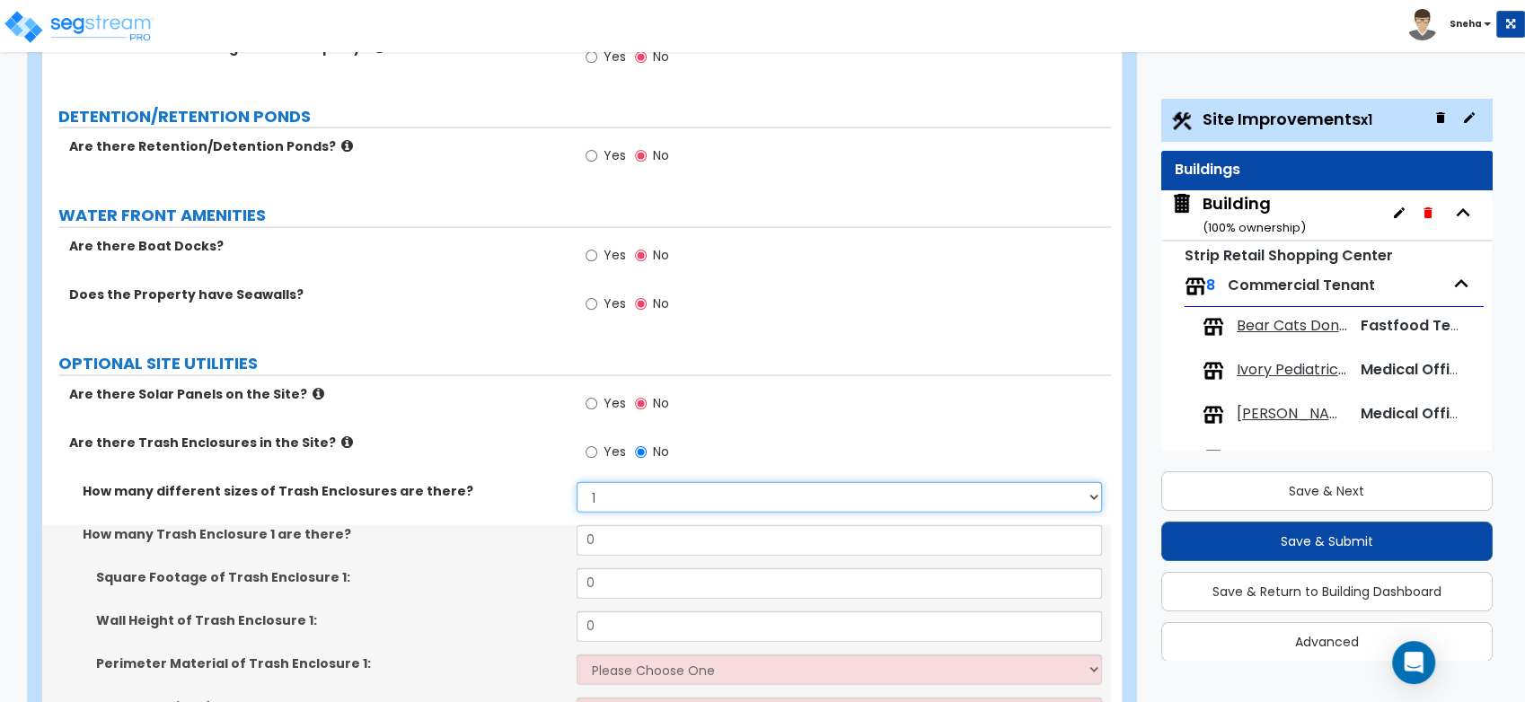
scroll to position [4069, 0]
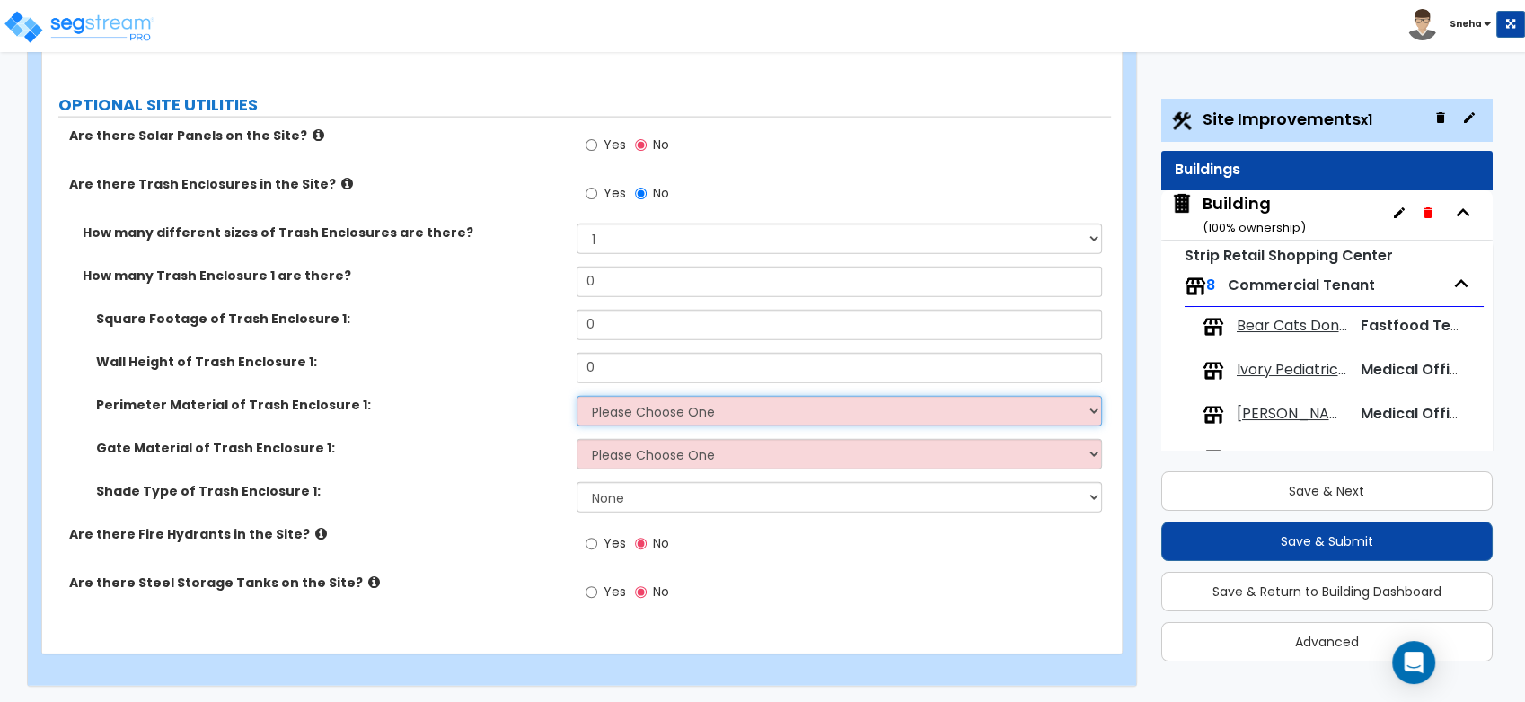
click at [737, 408] on select "Please Choose One Chain Link Wood Metal CMU" at bounding box center [839, 411] width 525 height 31
select select "1"
click at [577, 396] on select "Please Choose One Chain Link Wood Metal CMU" at bounding box center [839, 411] width 525 height 31
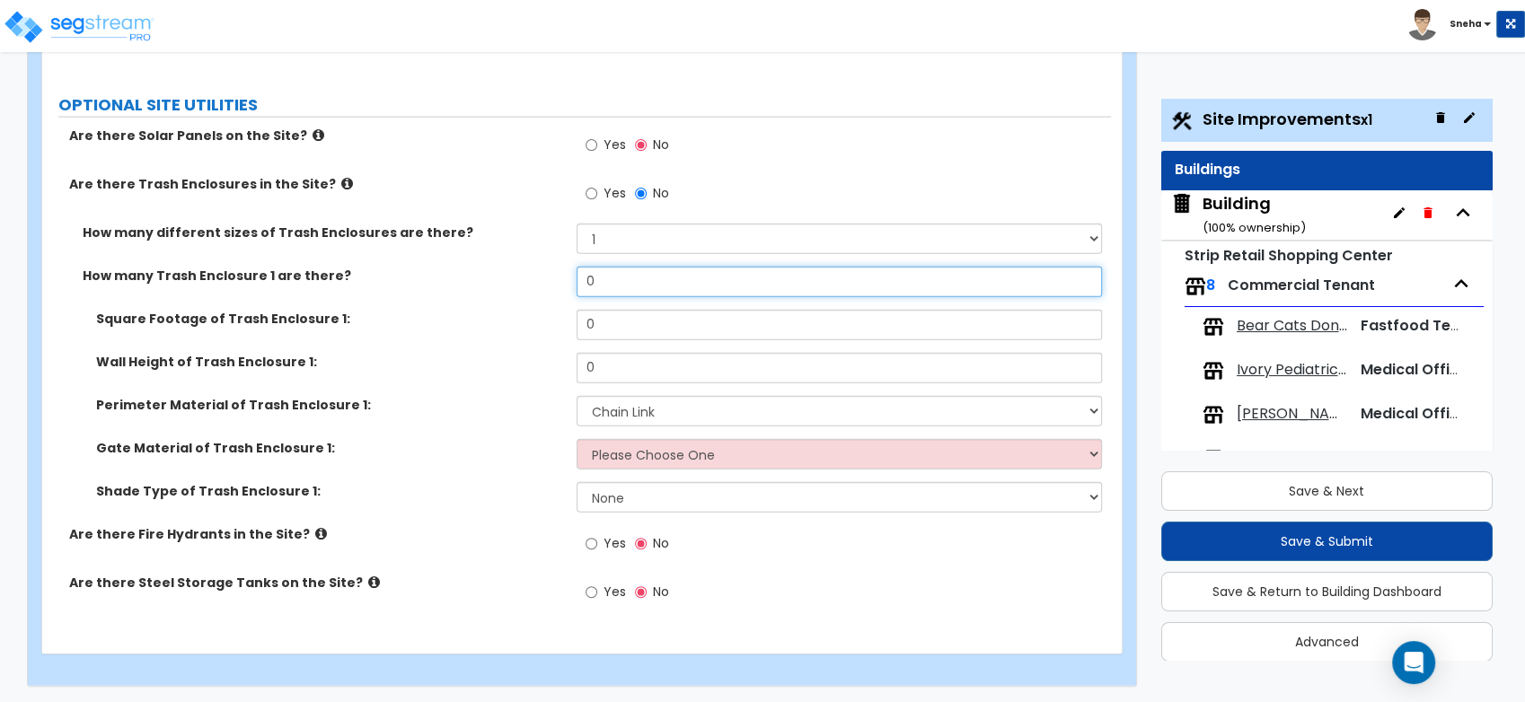
drag, startPoint x: 666, startPoint y: 287, endPoint x: 437, endPoint y: 271, distance: 230.5
click at [437, 271] on div "How many Trash Enclosure 1 are there? 0" at bounding box center [576, 288] width 1069 height 43
type input "1"
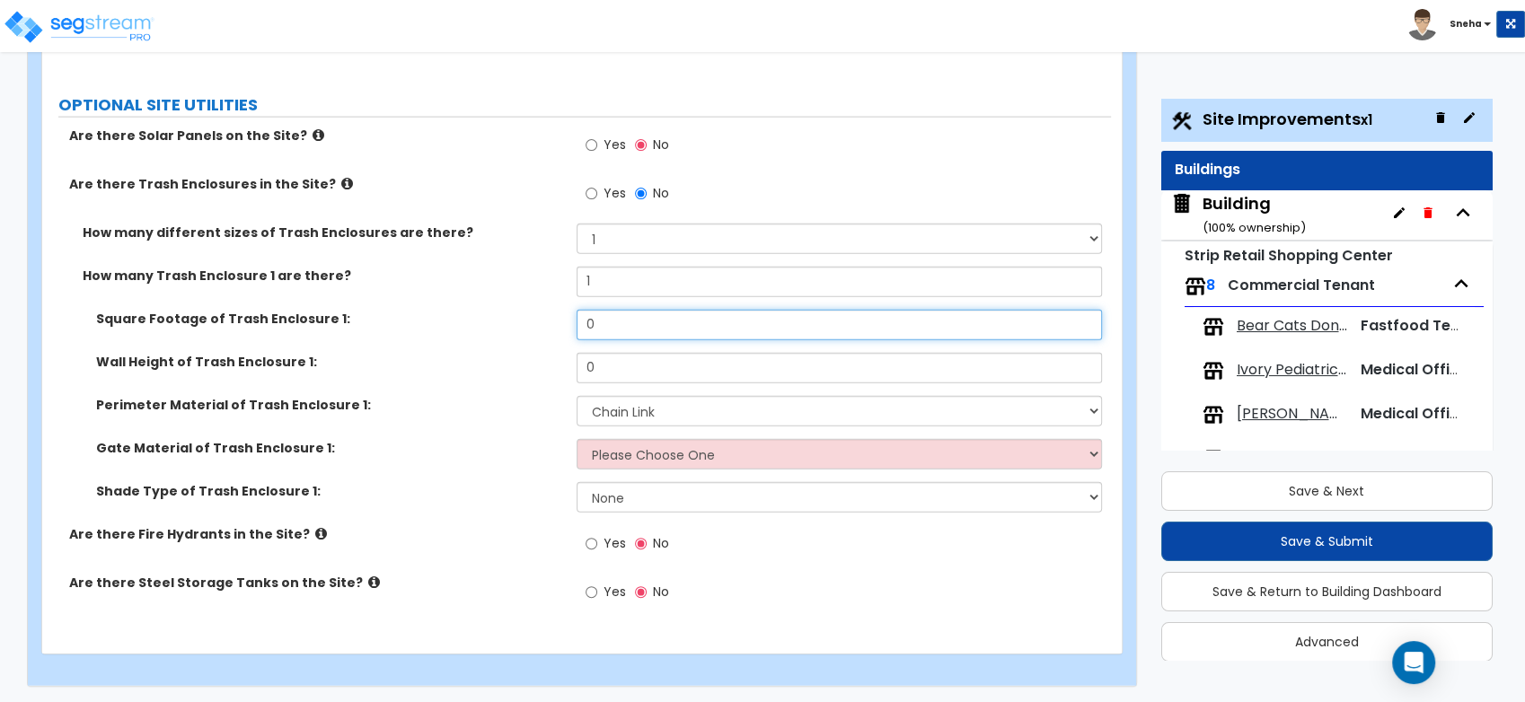
drag, startPoint x: 618, startPoint y: 328, endPoint x: 560, endPoint y: 326, distance: 58.4
click at [560, 326] on div "Square Footage of Trash Enclosure 1: 0" at bounding box center [576, 331] width 1069 height 43
type input "150"
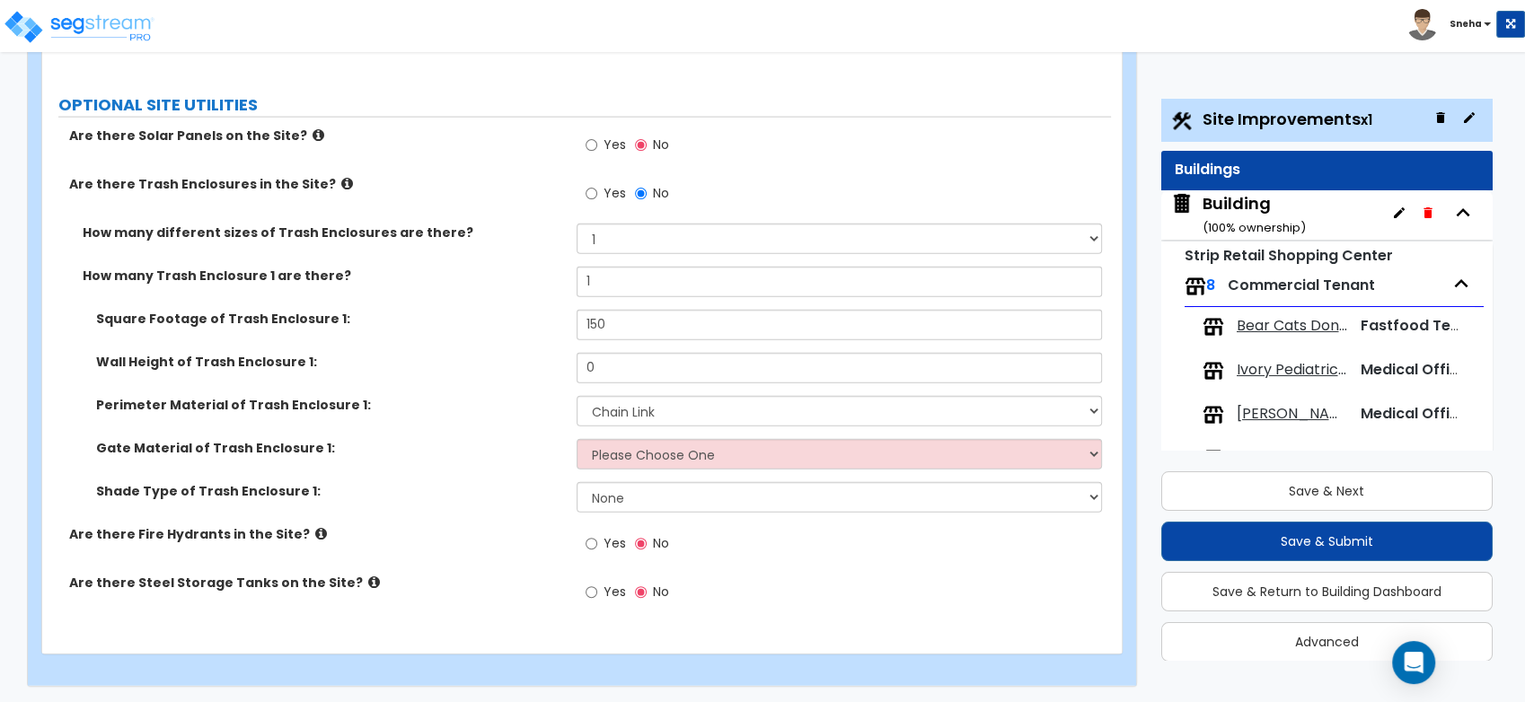
click at [560, 326] on div "Square Footage of Trash Enclosure 1: 150" at bounding box center [576, 331] width 1069 height 43
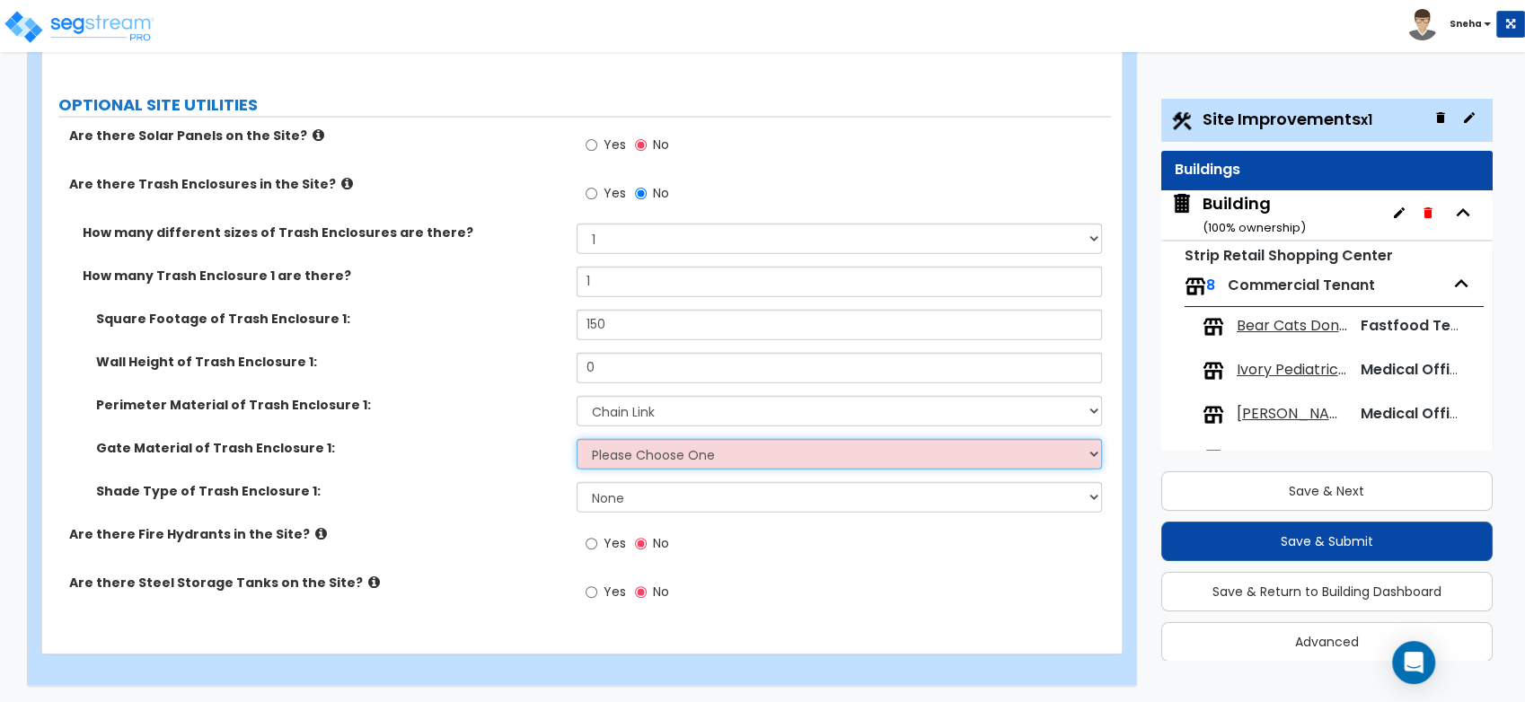
click at [665, 454] on select "Please Choose One Wood Metal" at bounding box center [839, 454] width 525 height 31
select select "2"
click at [577, 439] on select "Please Choose One Wood Metal" at bounding box center [839, 454] width 525 height 31
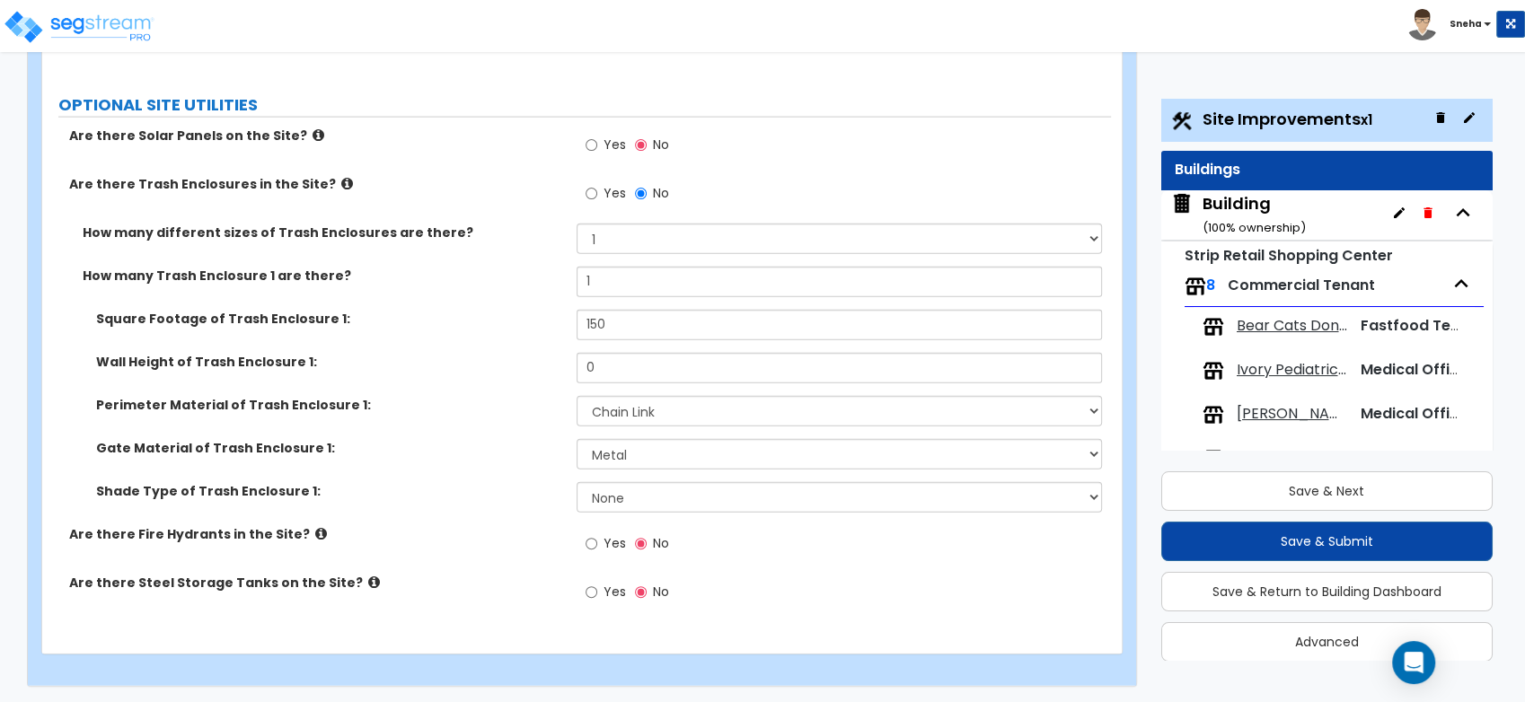
click at [847, 594] on div "Yes No" at bounding box center [844, 598] width 534 height 49
